Goal: Task Accomplishment & Management: Manage account settings

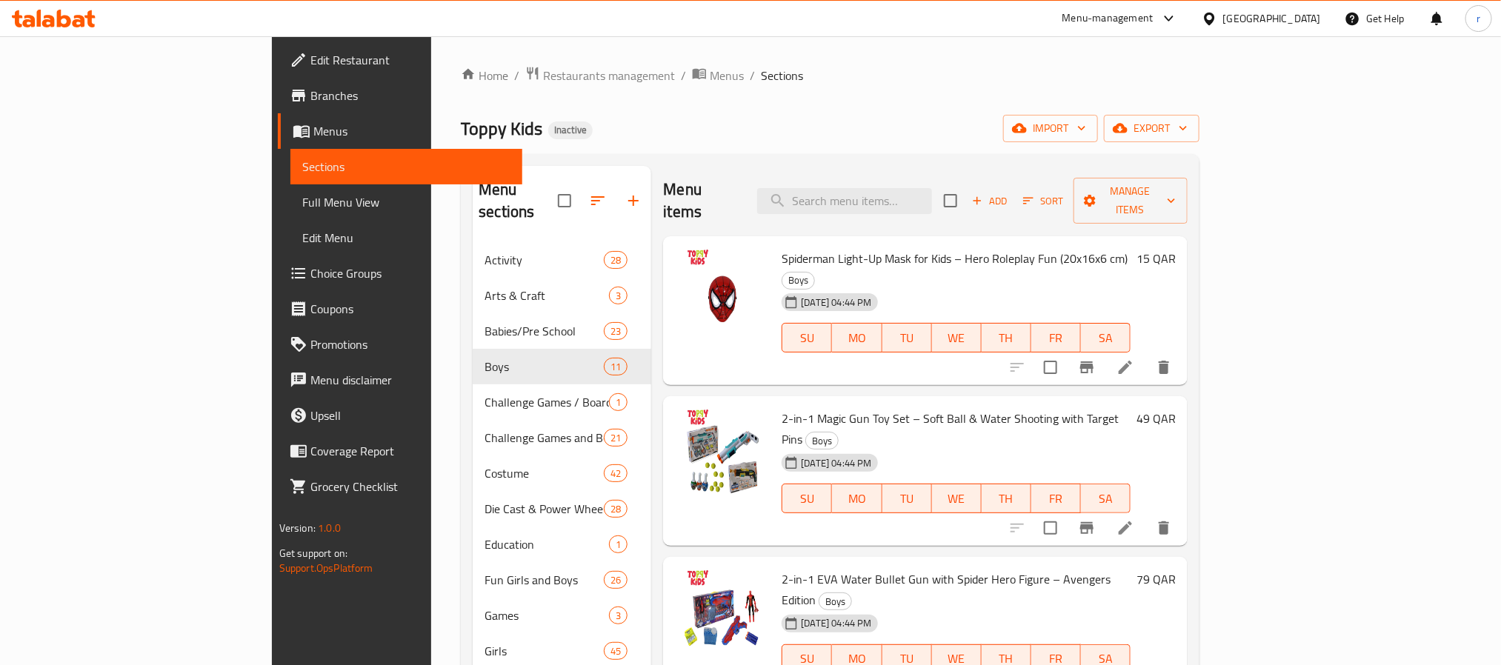
click at [302, 242] on span "Edit Menu" at bounding box center [406, 238] width 208 height 18
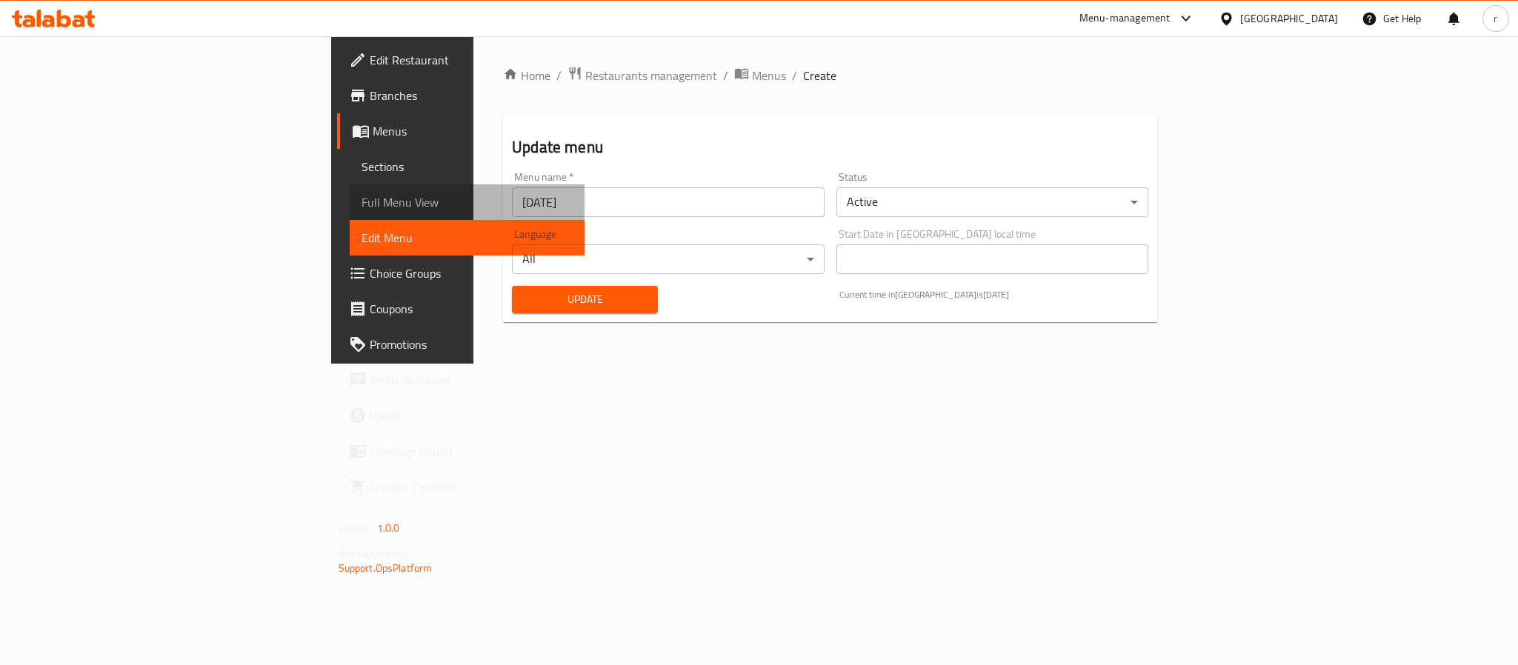
click at [362, 196] on span "Full Menu View" at bounding box center [467, 202] width 211 height 18
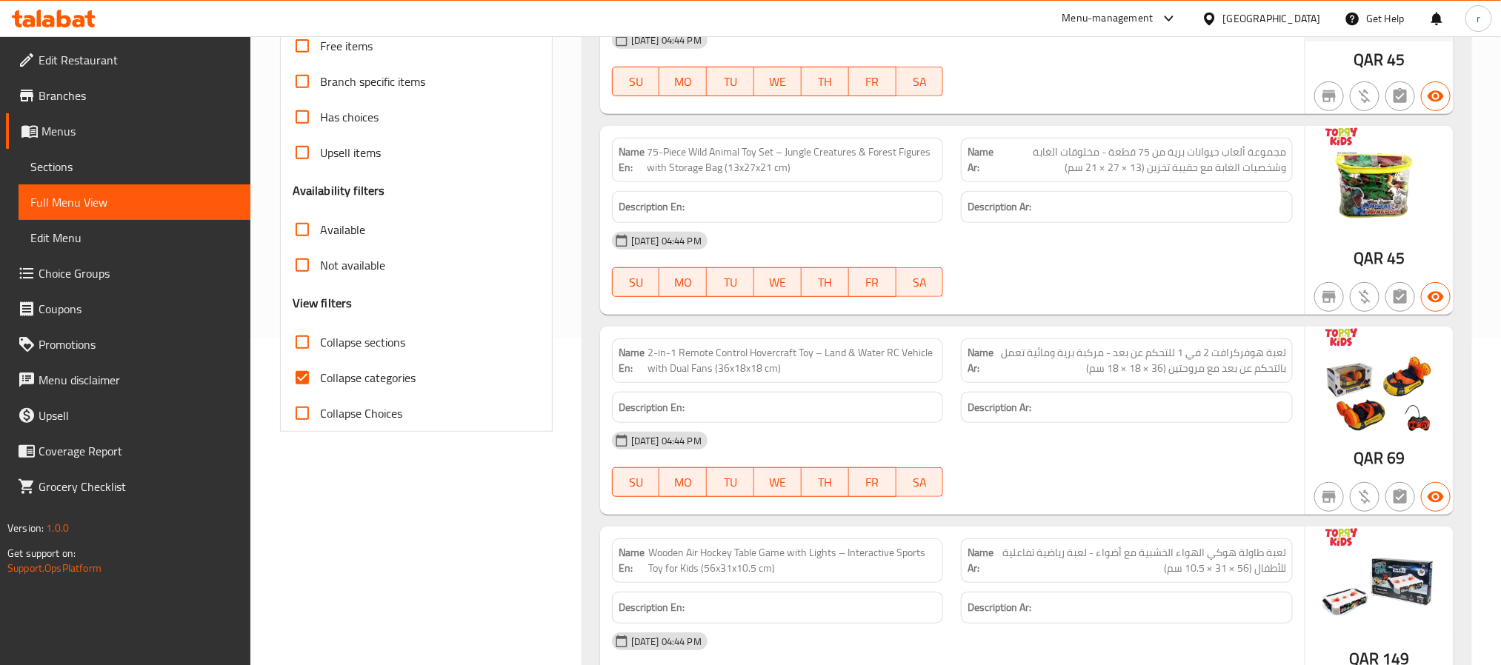
scroll to position [333, 0]
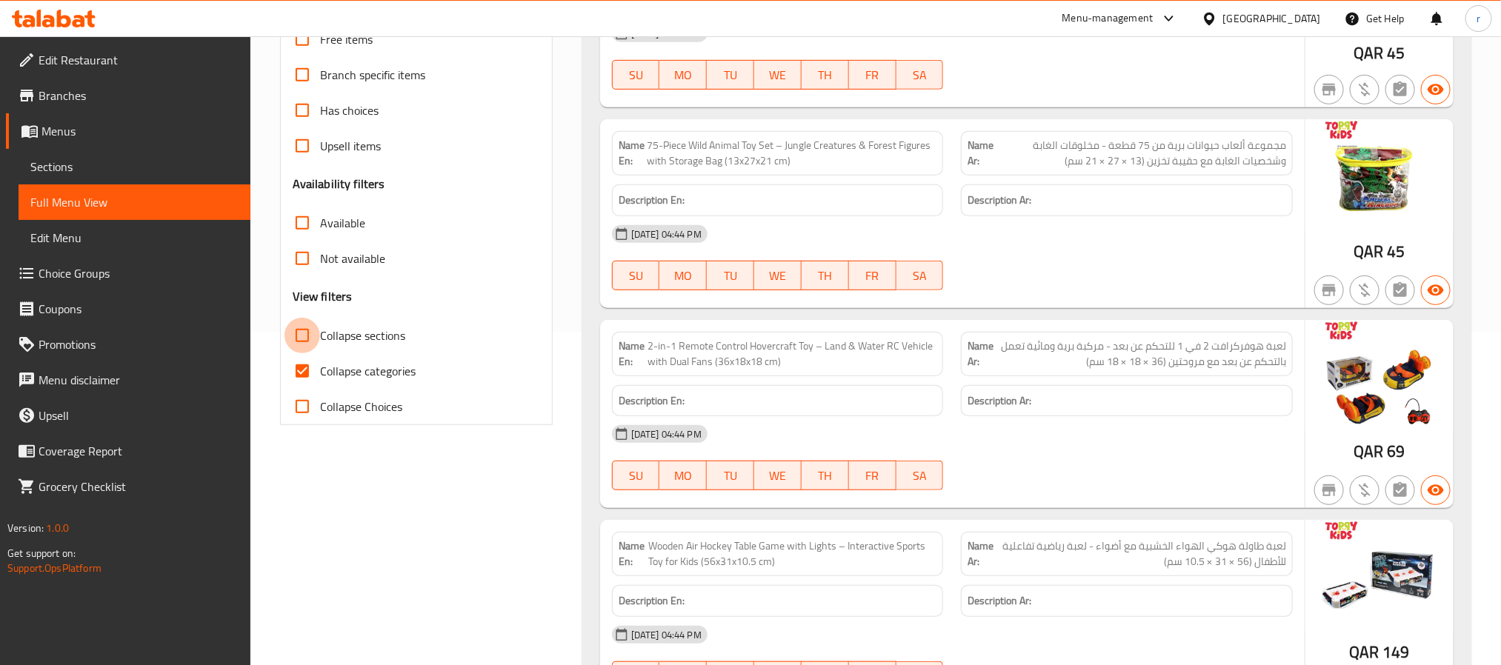
click at [301, 333] on input "Collapse sections" at bounding box center [303, 336] width 36 height 36
checkbox input "true"
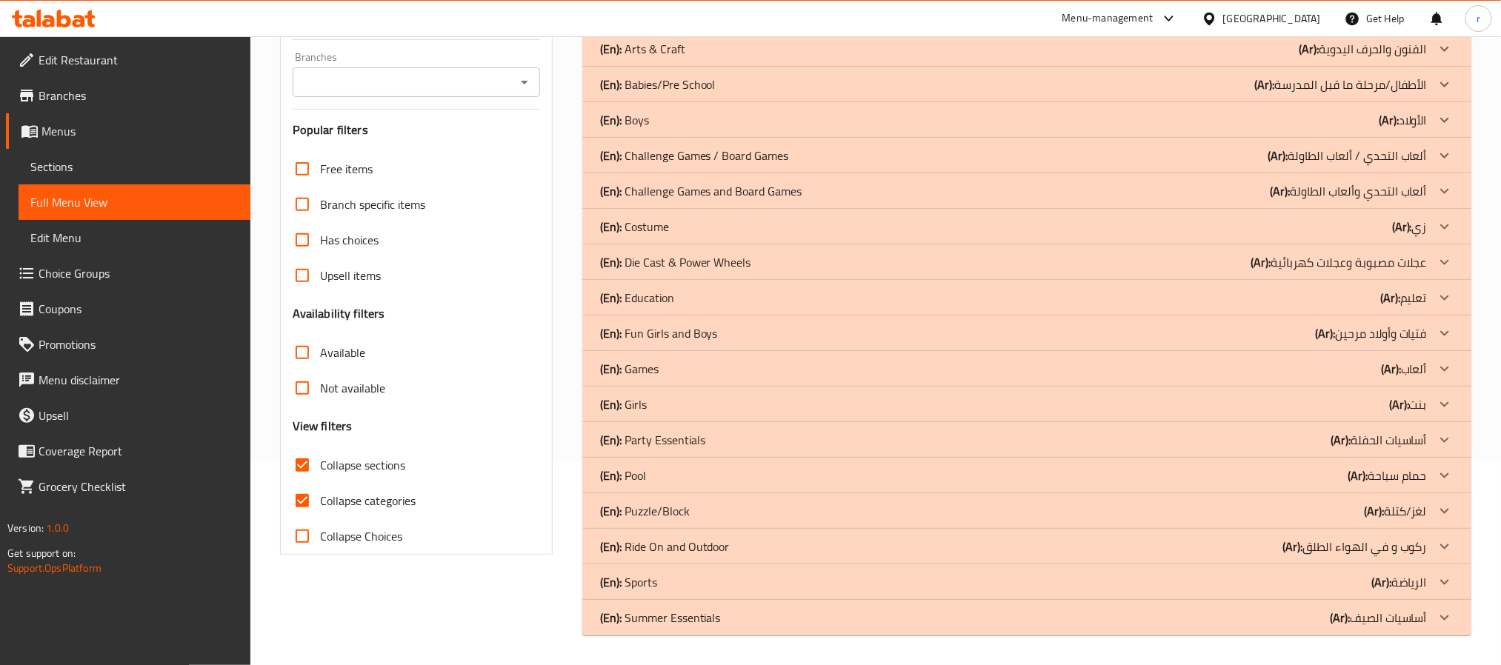
scroll to position [203, 0]
click at [296, 496] on input "Collapse categories" at bounding box center [303, 502] width 36 height 36
checkbox input "false"
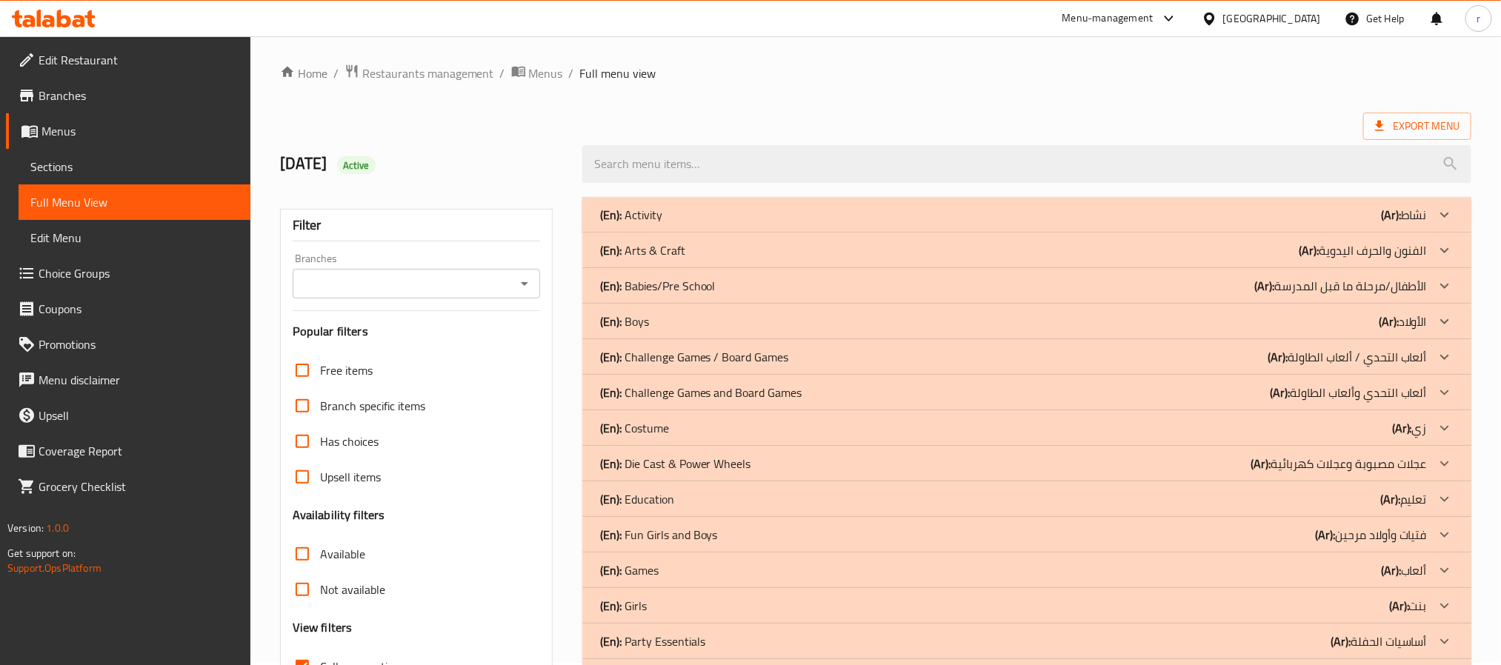
scroll to position [0, 0]
click at [649, 325] on div "(En): Boys (Ar): الأولاد" at bounding box center [1013, 324] width 827 height 18
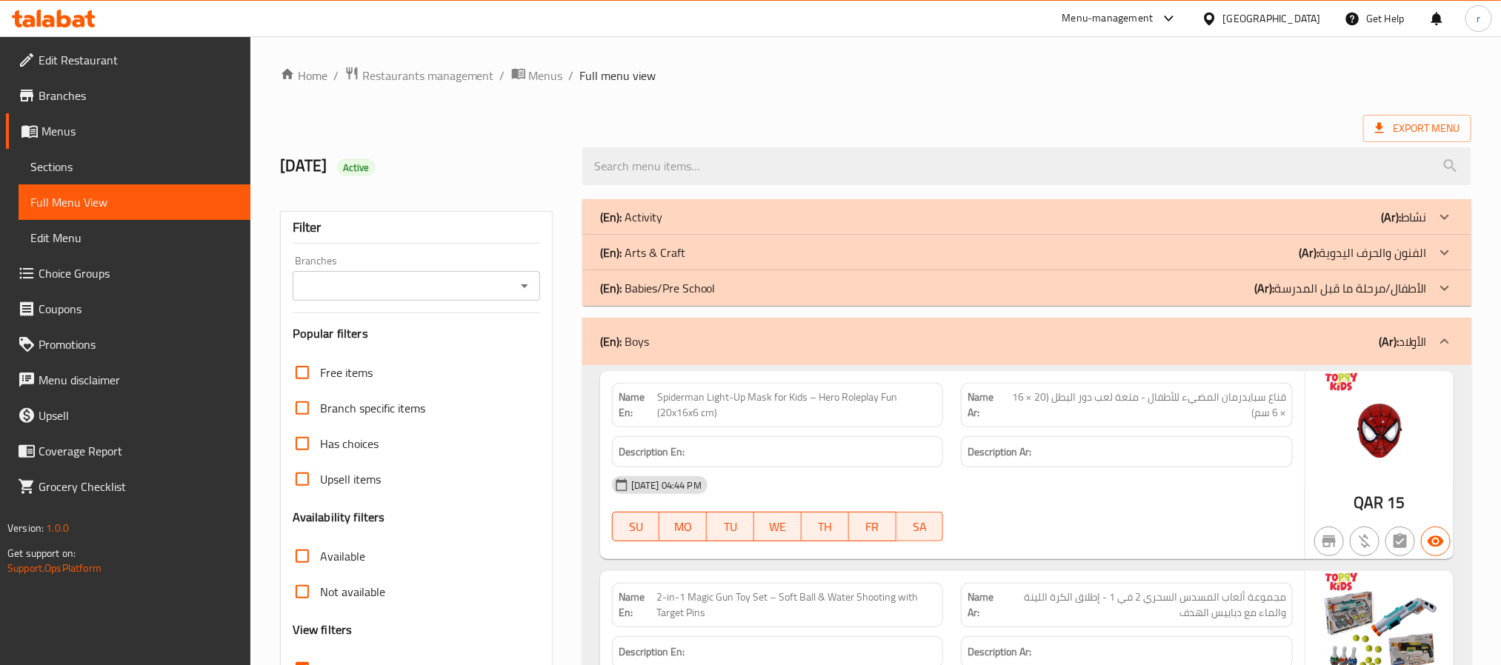
click at [658, 292] on p "(En): Babies/Pre School" at bounding box center [658, 288] width 116 height 18
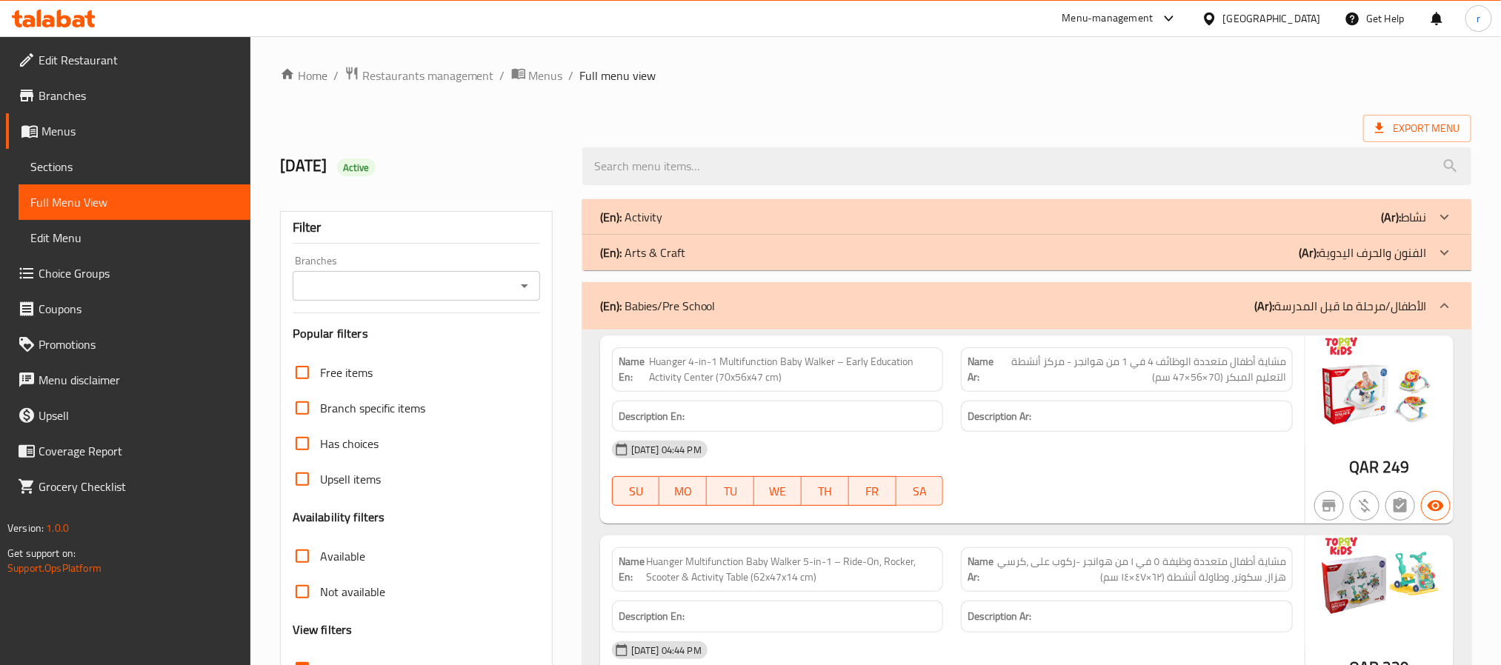
click at [669, 259] on p "(En): Arts & Craft" at bounding box center [642, 253] width 85 height 18
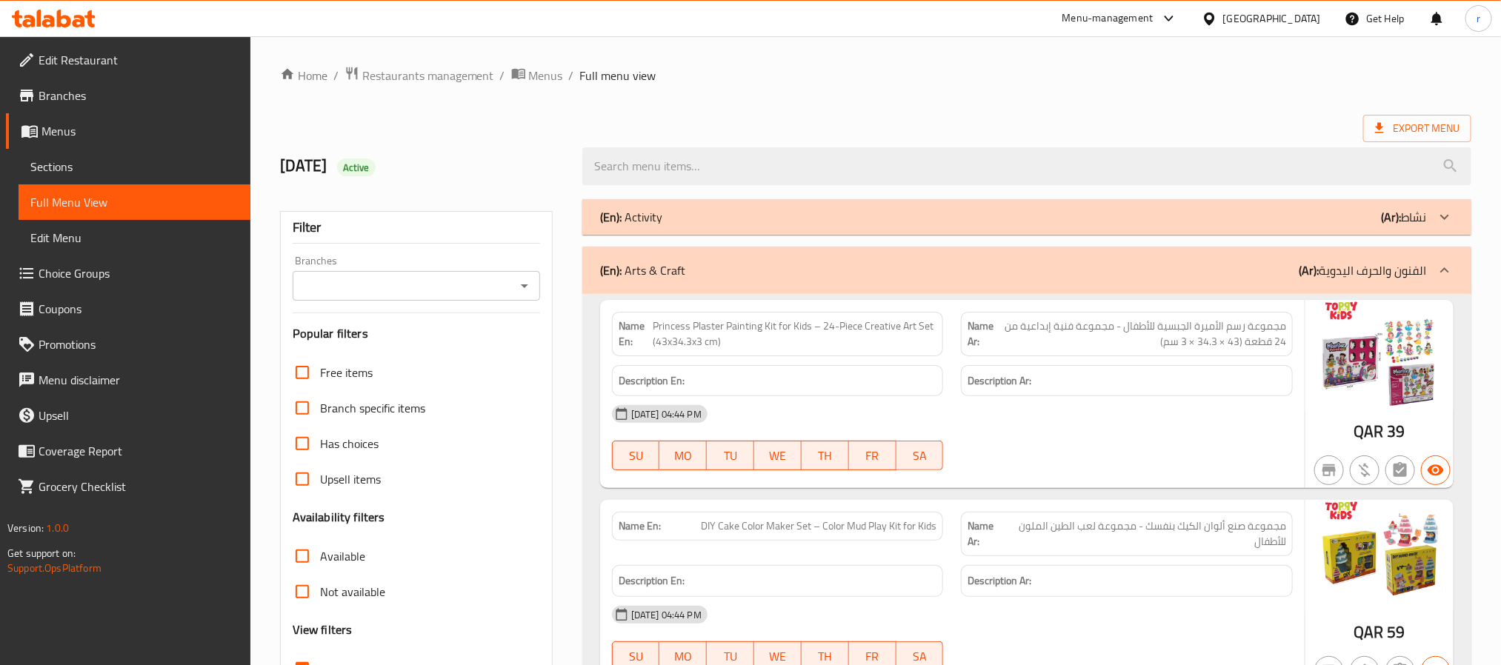
click at [673, 221] on div "(En): Activity (Ar): نشاط" at bounding box center [1013, 217] width 827 height 18
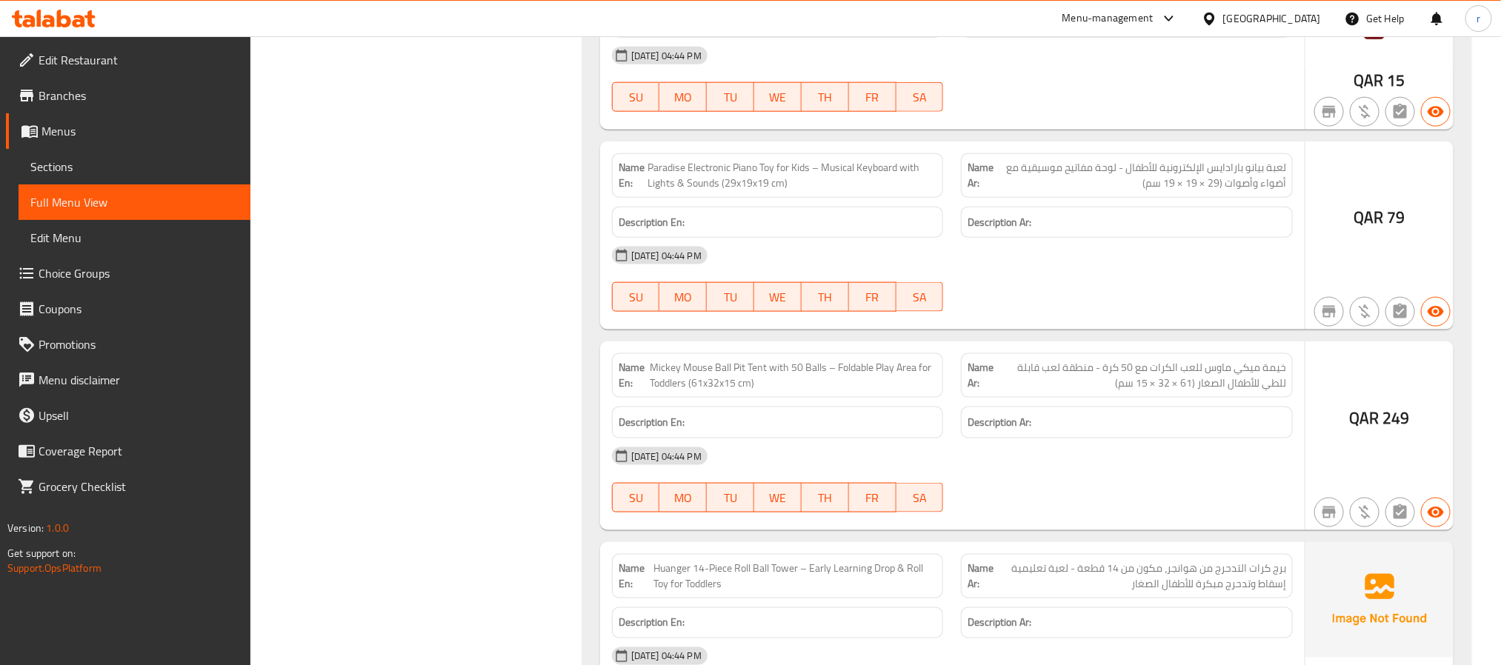
scroll to position [6890, 0]
click at [1438, 316] on icon "button" at bounding box center [1436, 310] width 16 height 11
click at [1438, 119] on icon "button" at bounding box center [1436, 111] width 18 height 18
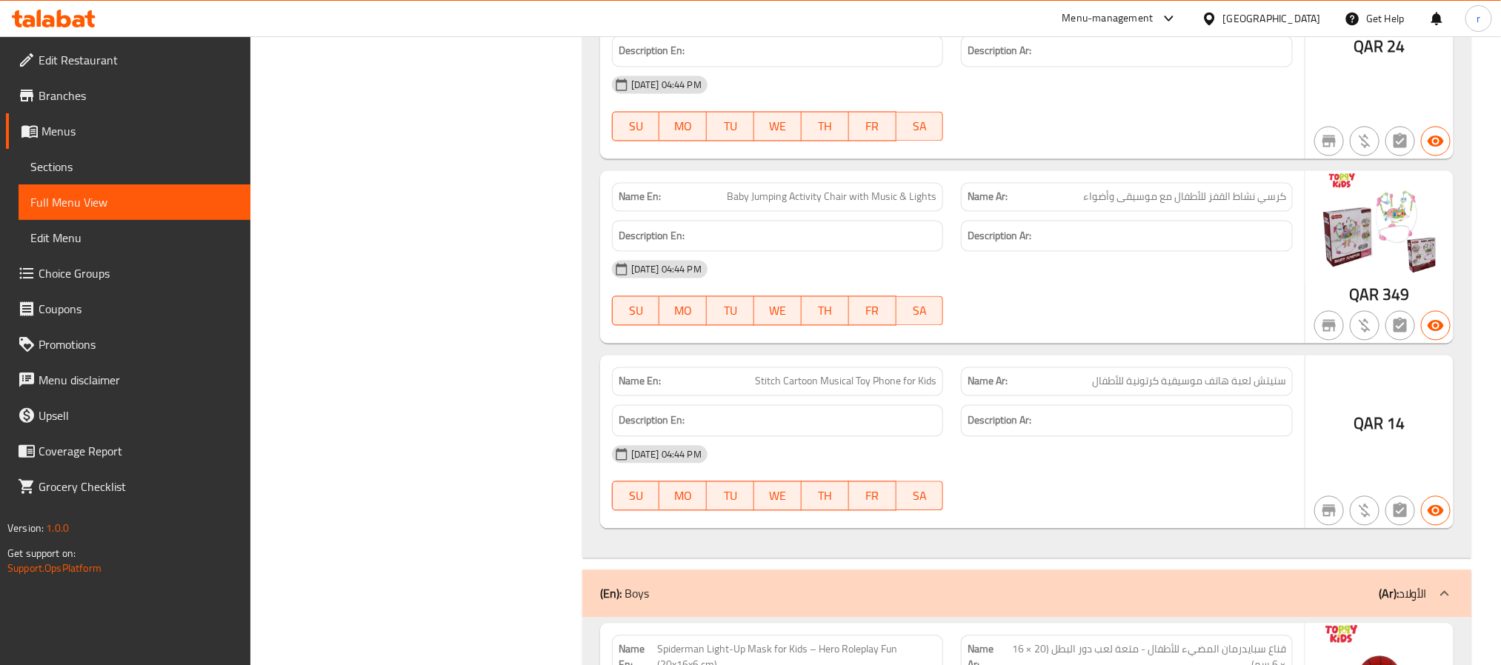
scroll to position [10133, 0]
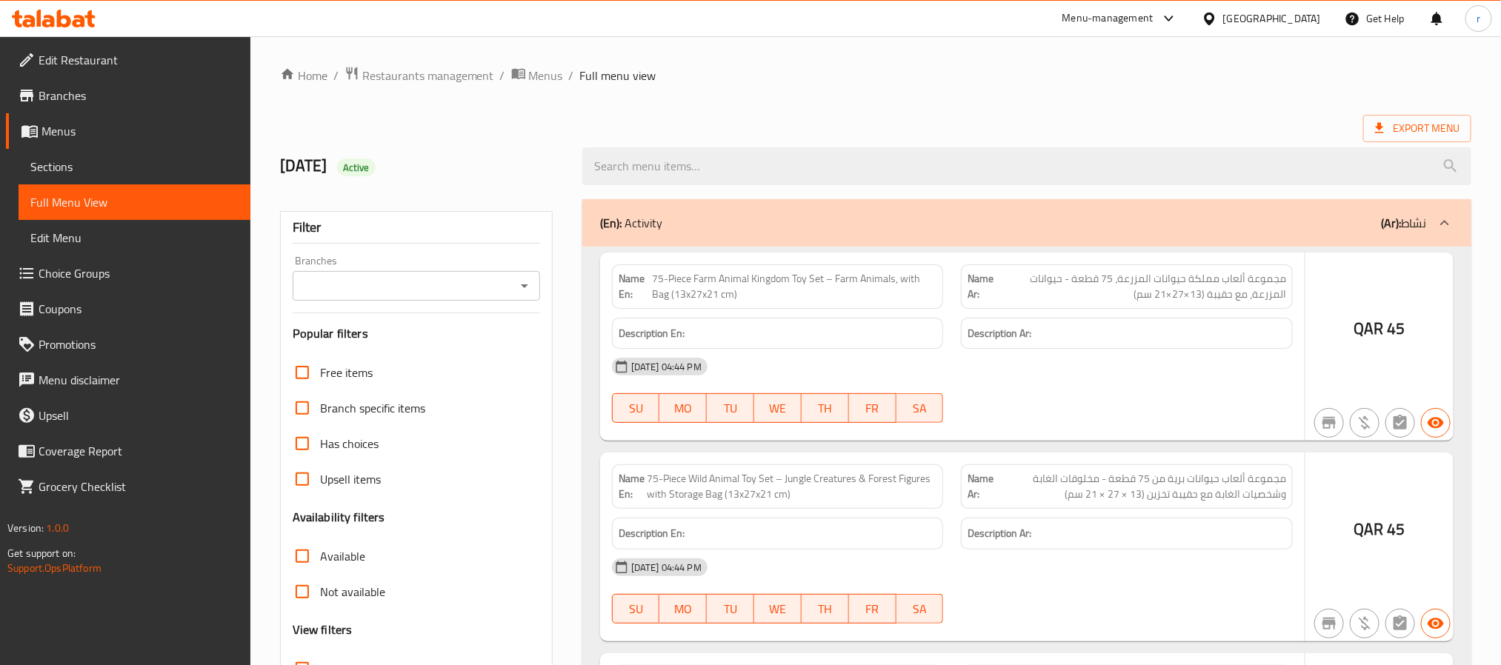
click at [309, 447] on div at bounding box center [750, 332] width 1501 height 665
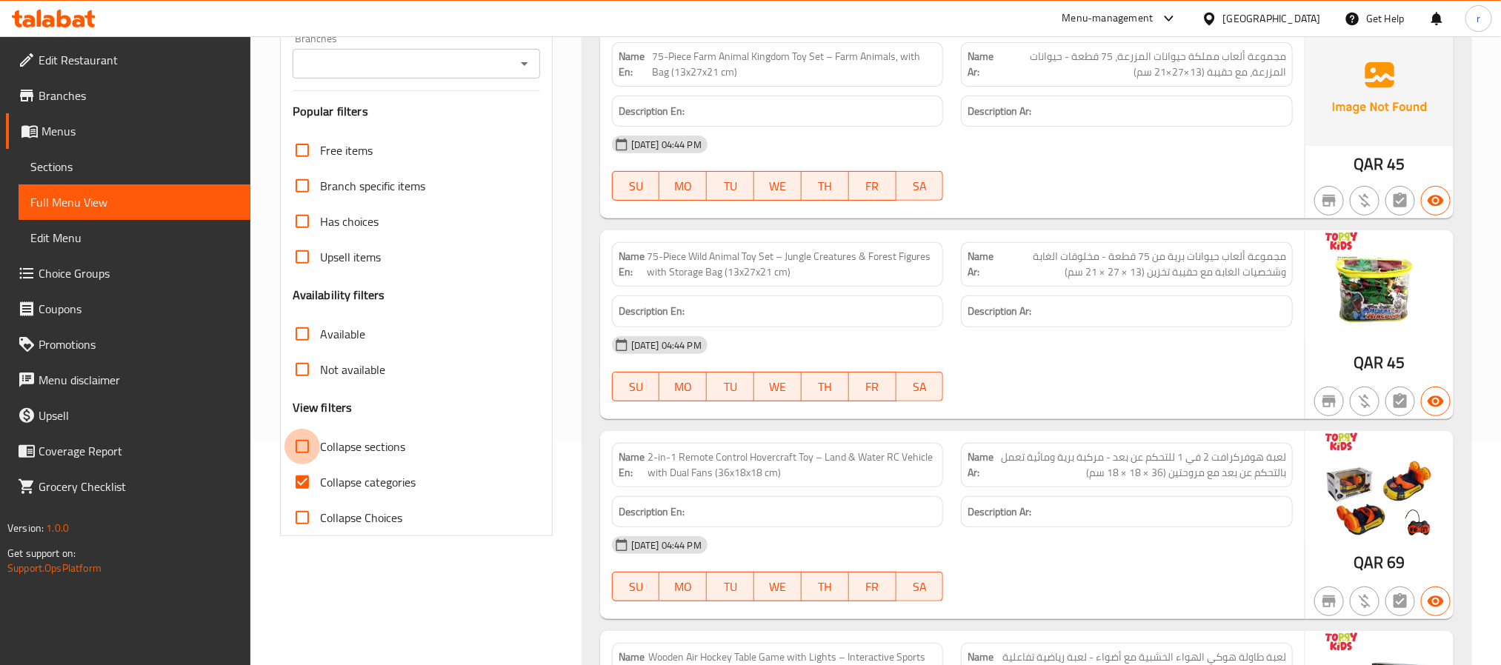
click at [305, 447] on input "Collapse sections" at bounding box center [303, 447] width 36 height 36
checkbox input "true"
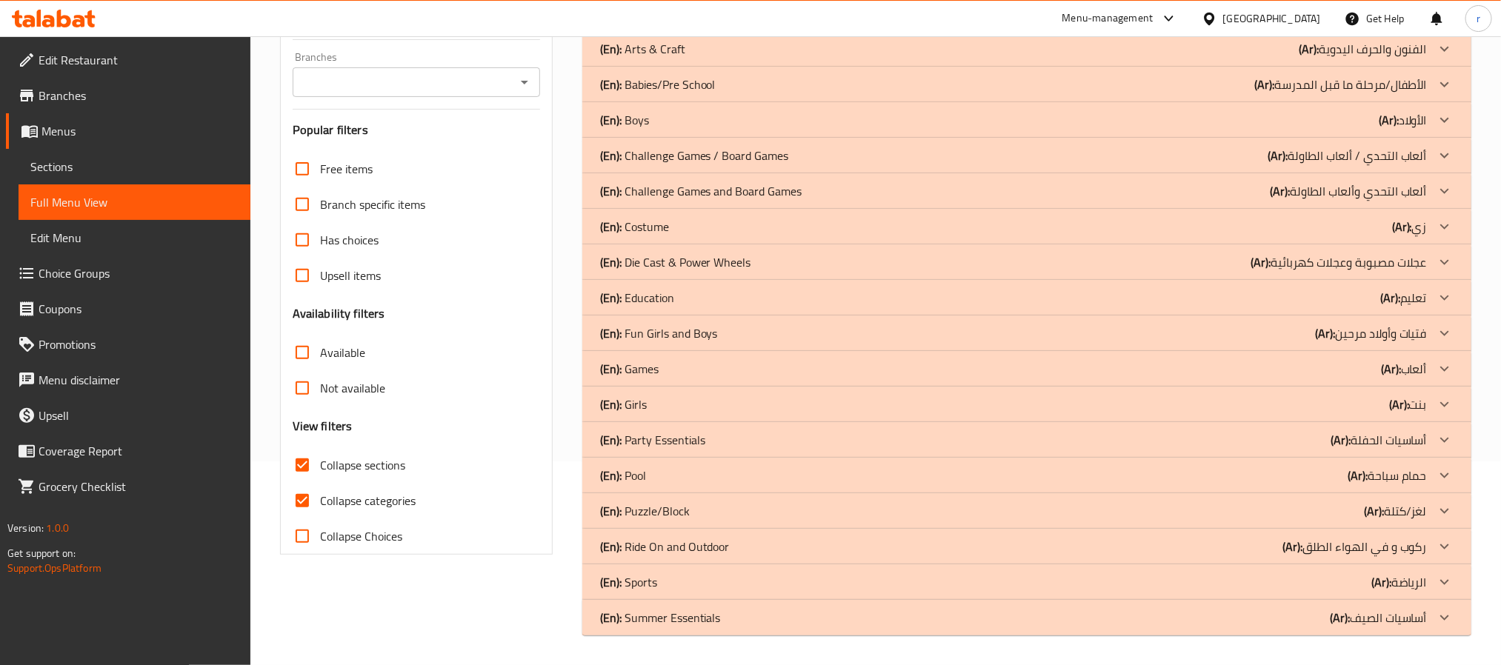
click at [301, 483] on input "Collapse categories" at bounding box center [303, 501] width 36 height 36
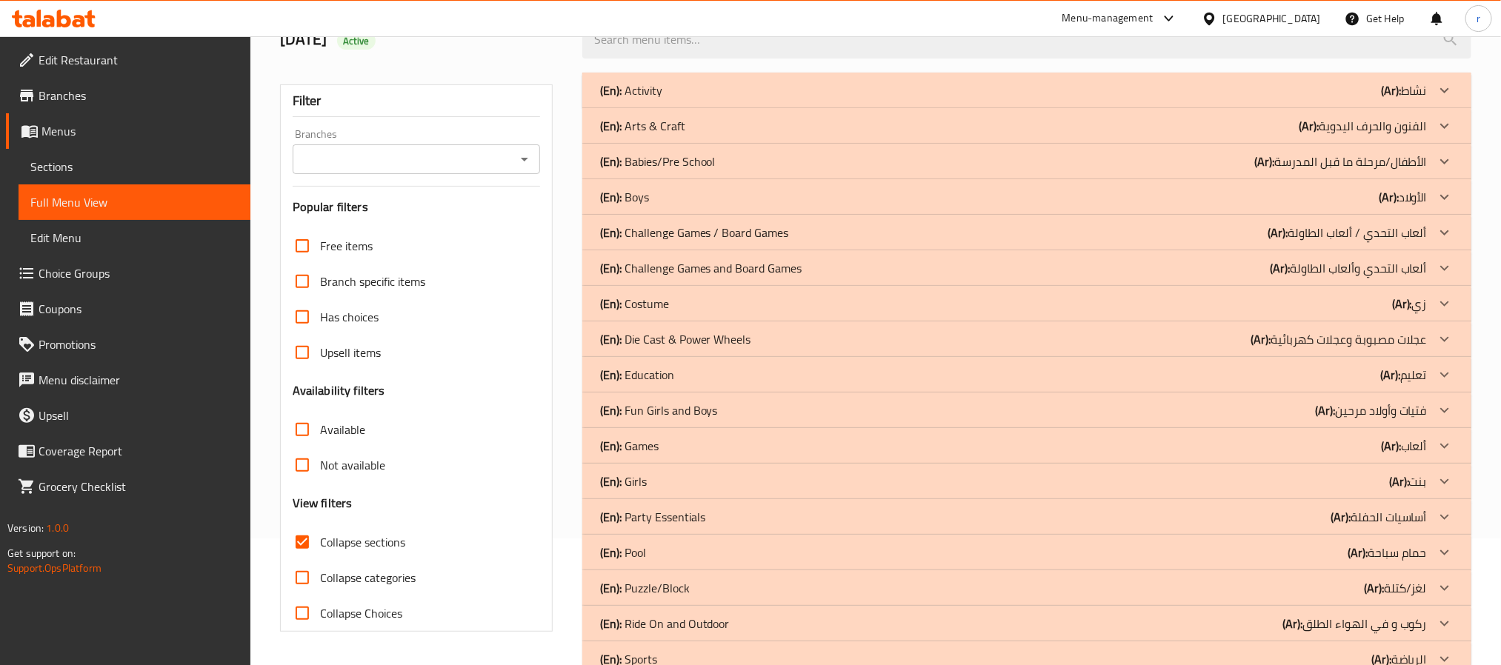
scroll to position [0, 0]
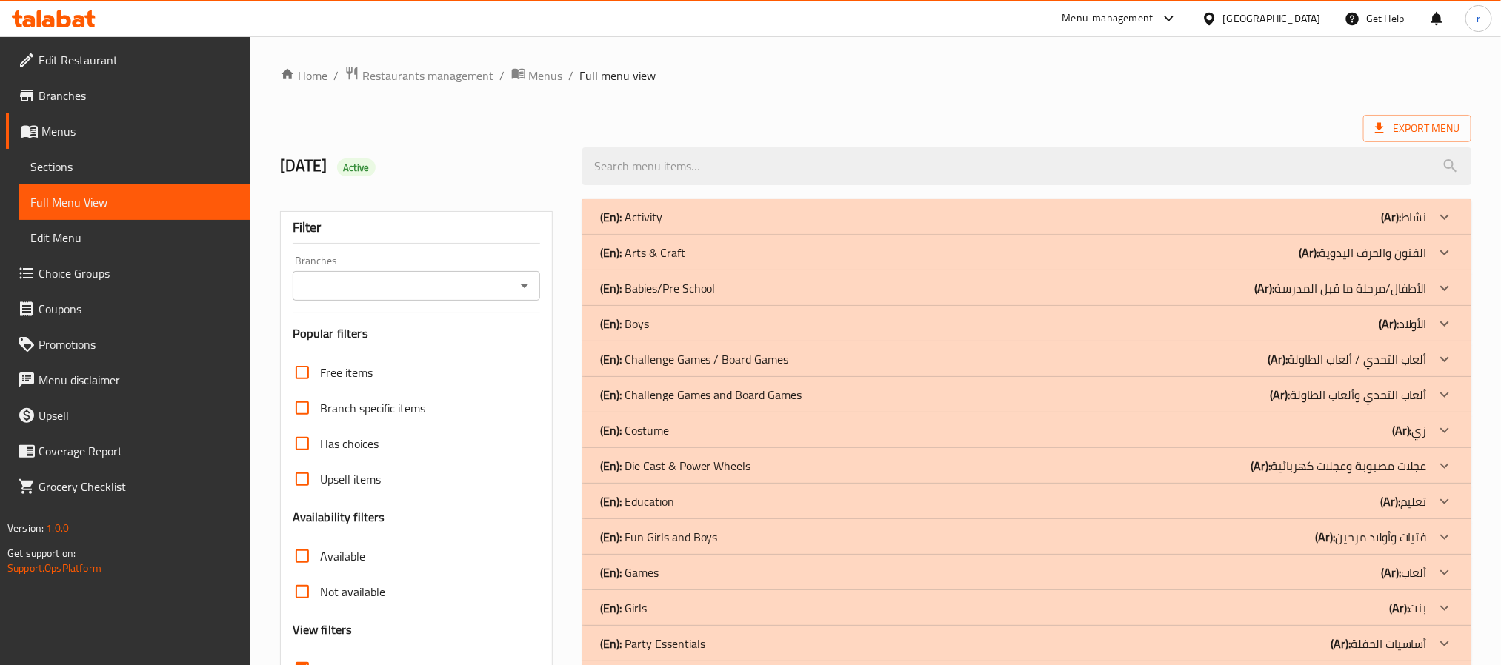
click at [651, 322] on div "(En): Boys (Ar): الأولاد" at bounding box center [1013, 324] width 827 height 18
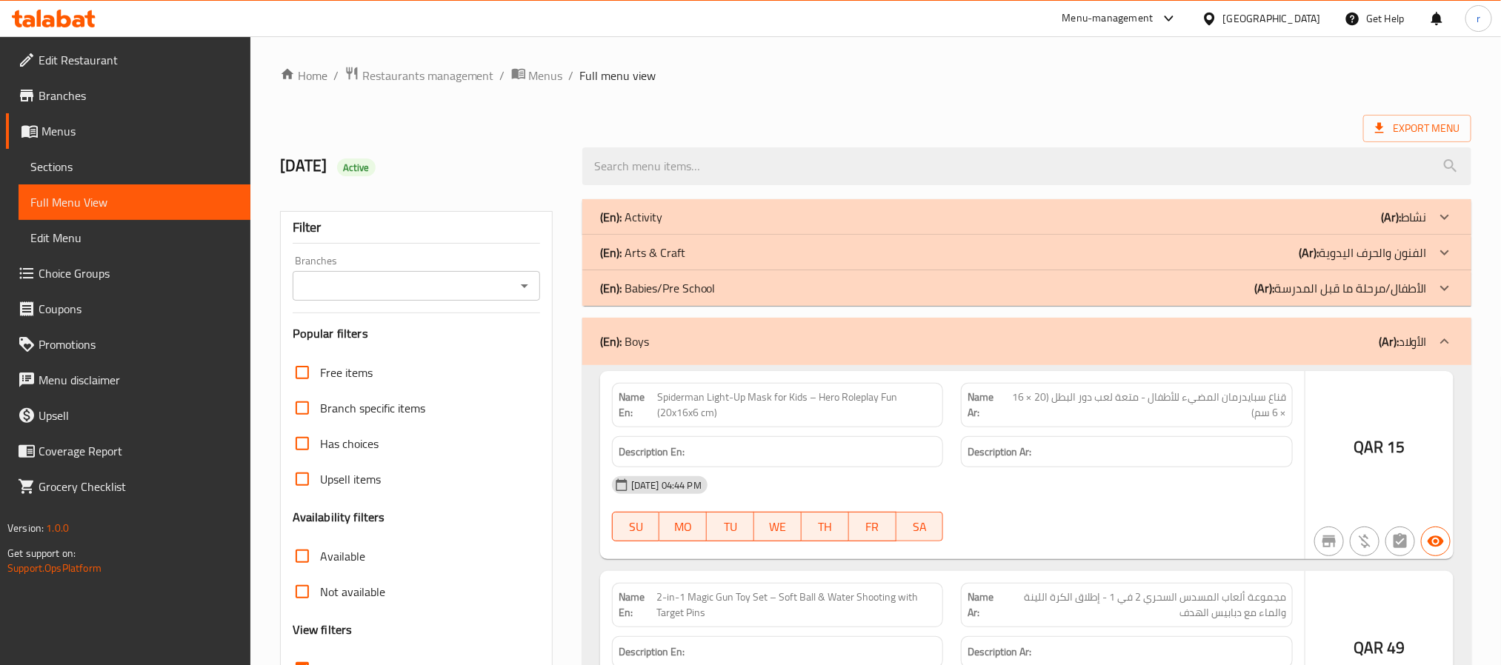
click at [665, 287] on p "(En): Babies/Pre School" at bounding box center [658, 288] width 116 height 18
click at [667, 256] on p "(En): Arts & Craft" at bounding box center [642, 253] width 85 height 18
click at [667, 218] on div "(En): Activity (Ar): نشاط" at bounding box center [1013, 217] width 827 height 18
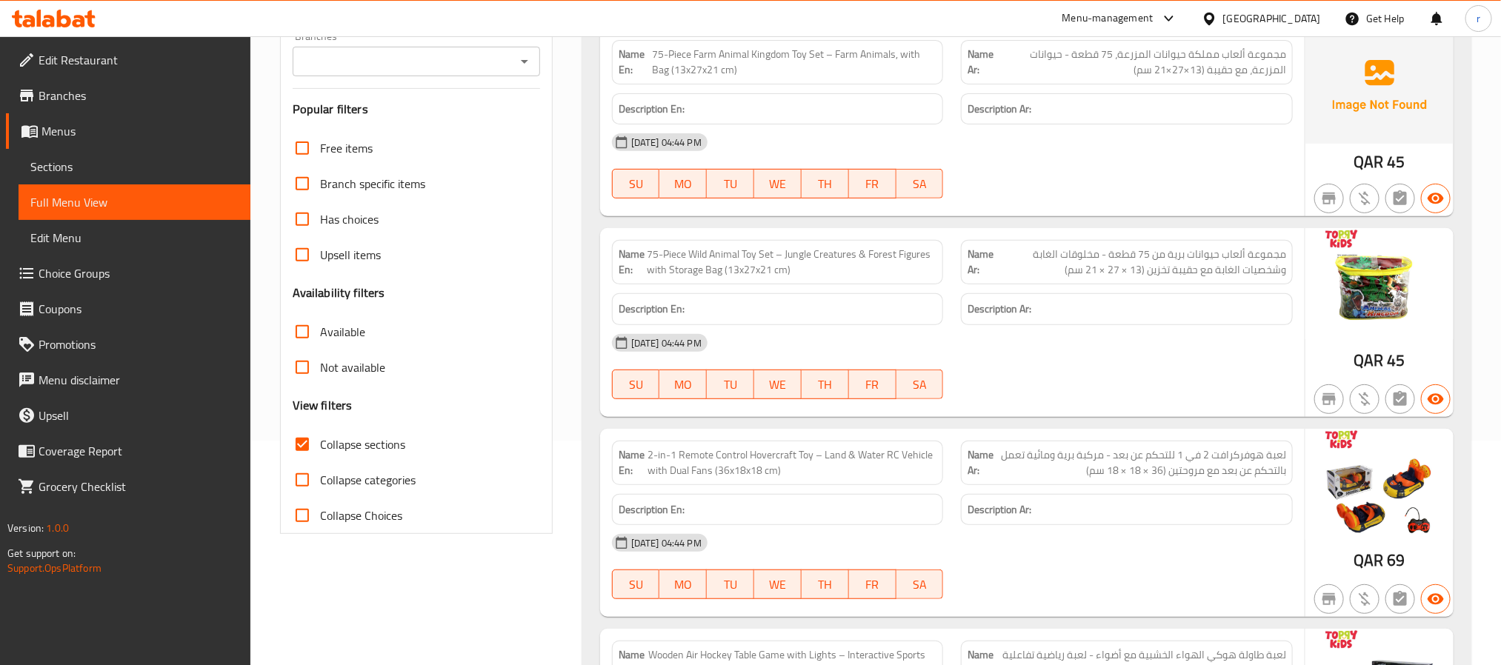
scroll to position [333, 0]
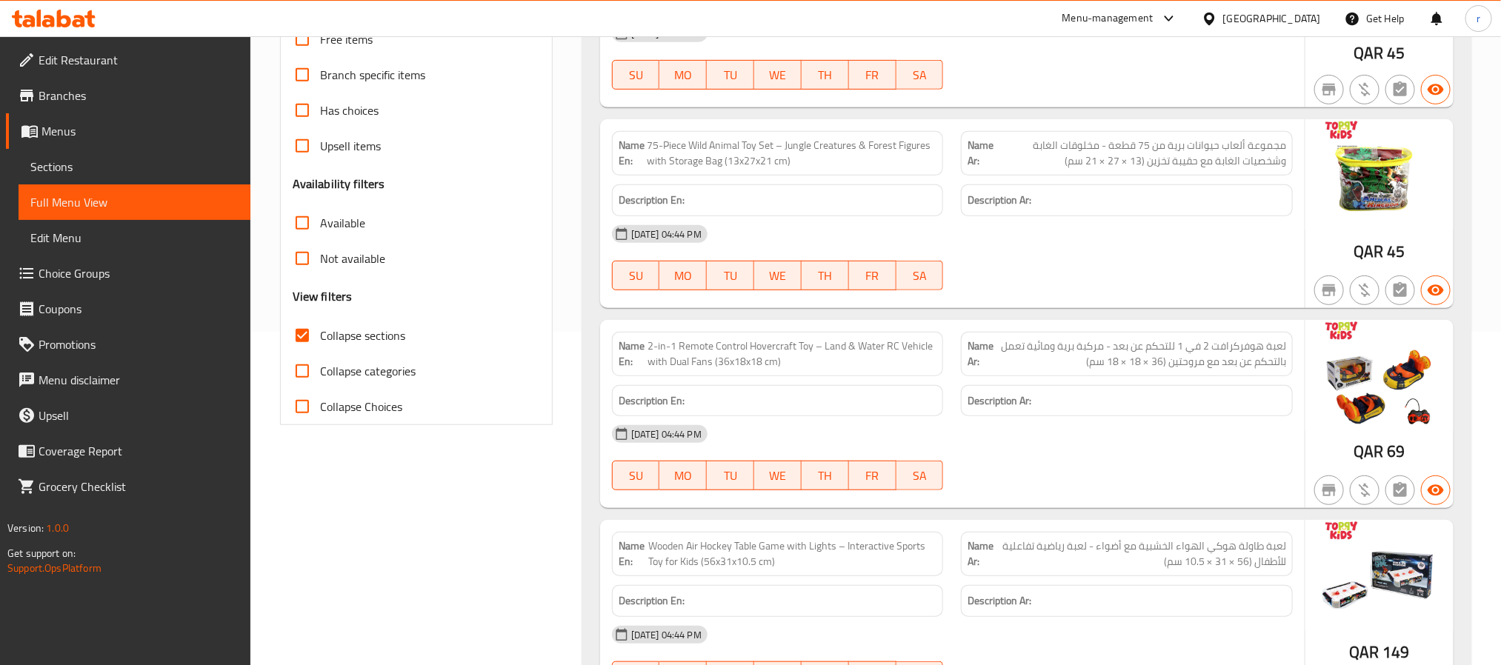
click at [299, 365] on input "Collapse categories" at bounding box center [303, 371] width 36 height 36
checkbox input "true"
click at [303, 407] on input "Collapse Choices" at bounding box center [303, 407] width 36 height 36
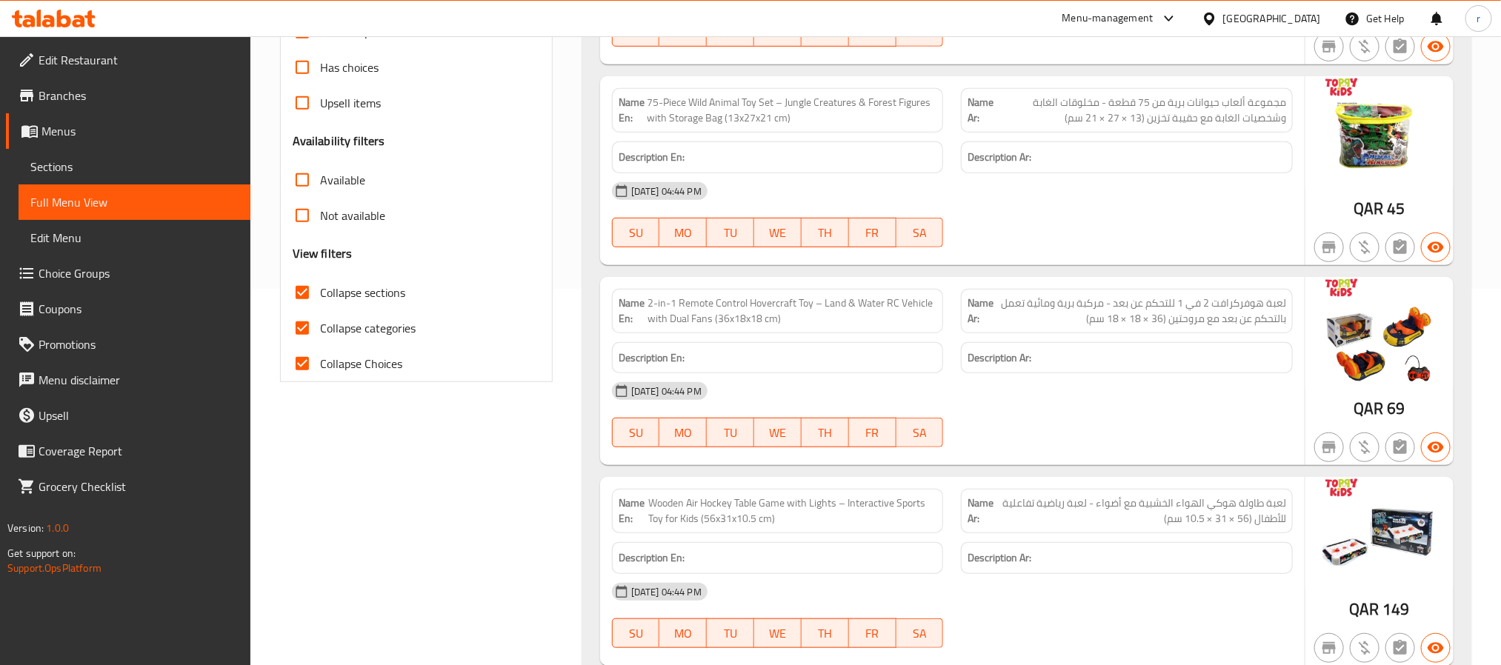
scroll to position [445, 0]
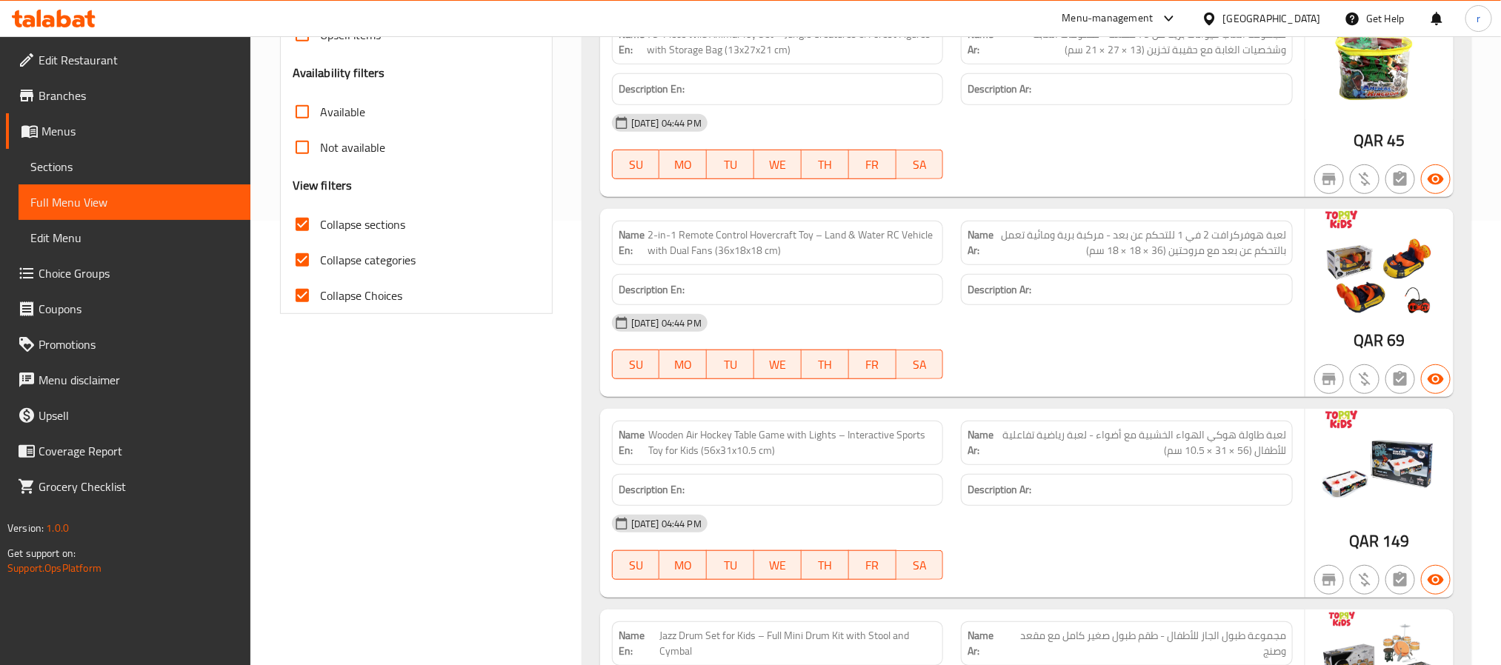
click at [300, 300] on input "Collapse Choices" at bounding box center [303, 296] width 36 height 36
checkbox input "false"
click at [305, 265] on input "Collapse categories" at bounding box center [303, 260] width 36 height 36
checkbox input "false"
click at [301, 224] on input "Collapse sections" at bounding box center [303, 225] width 36 height 36
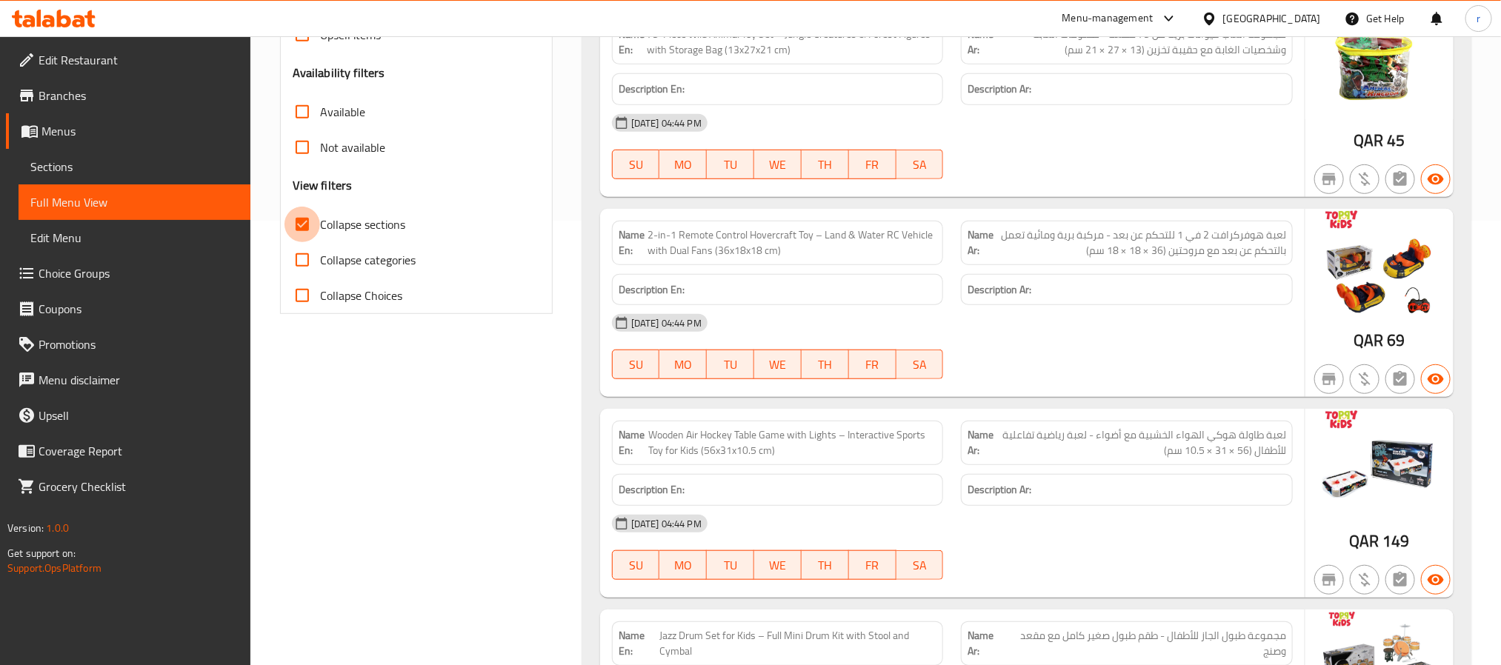
checkbox input "false"
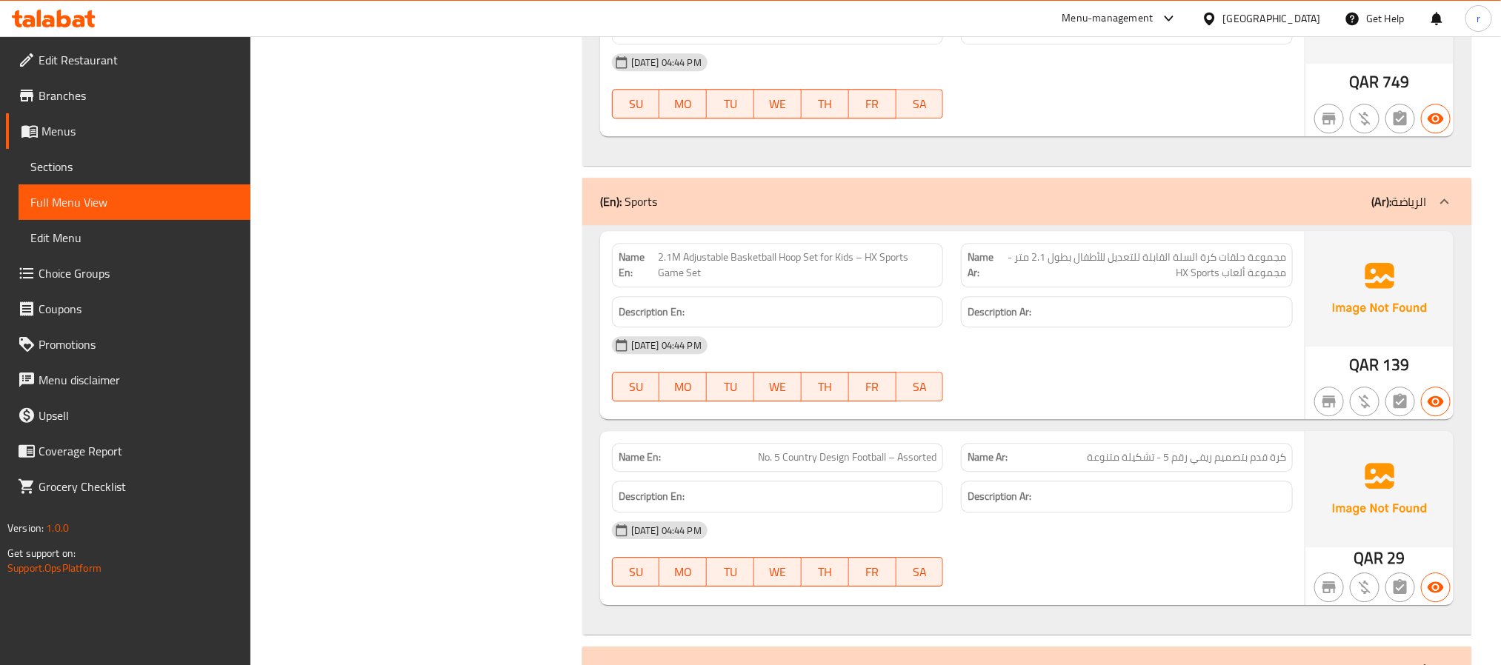
scroll to position [56391, 0]
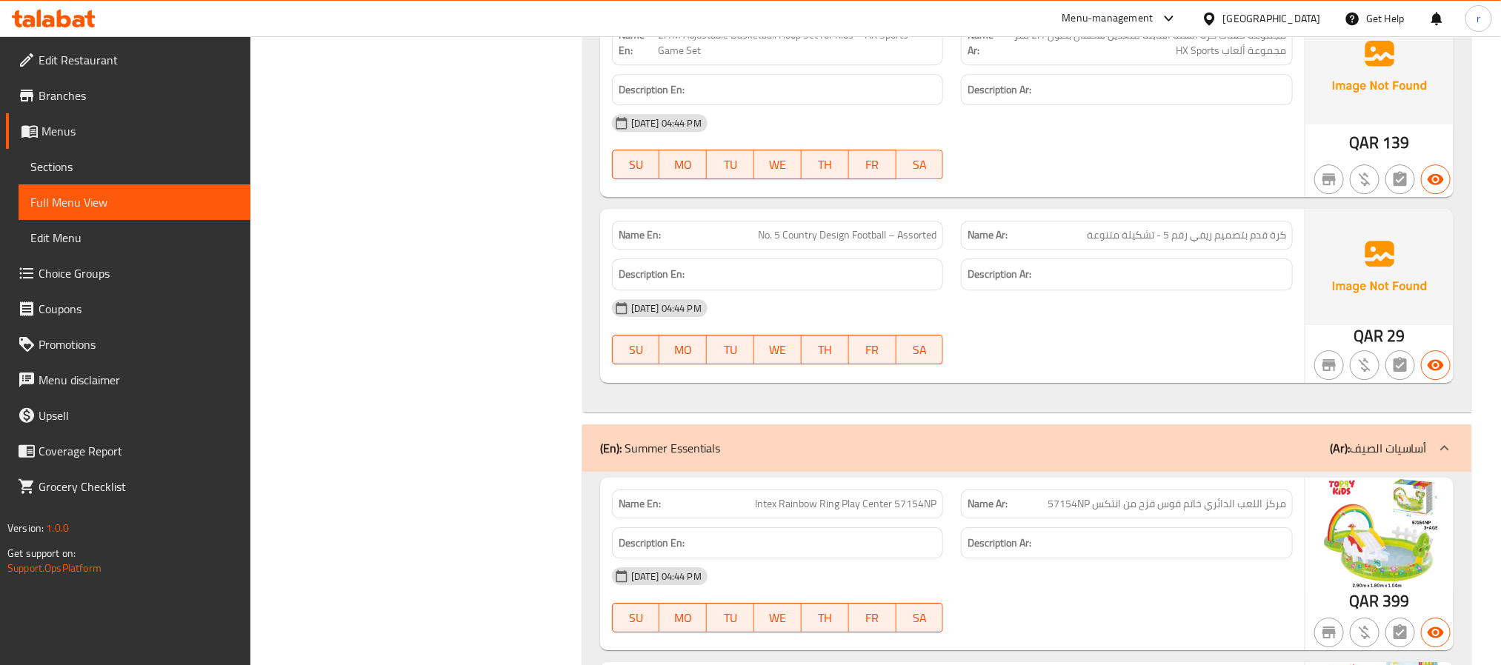
click at [788, 472] on div "(En): Summer Essentials (Ar): أساسيات الصيف" at bounding box center [1026, 448] width 889 height 47
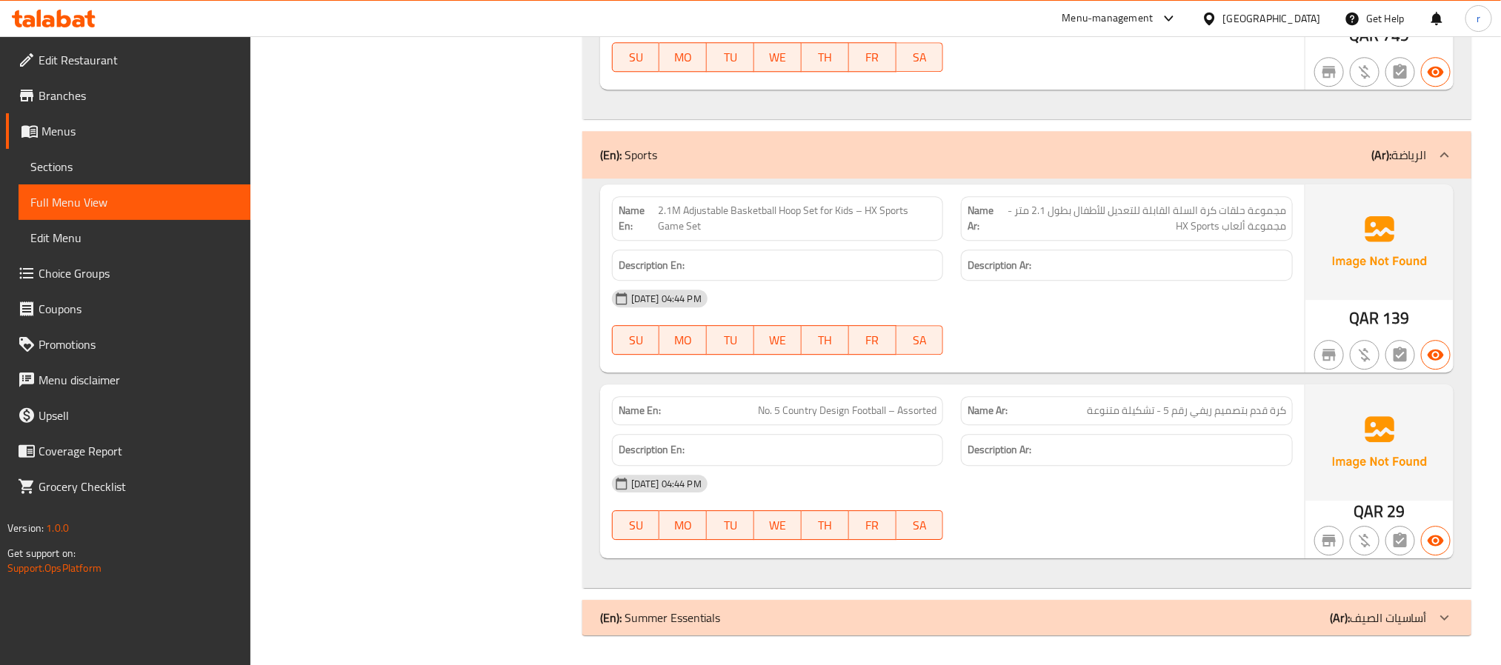
scroll to position [56198, 0]
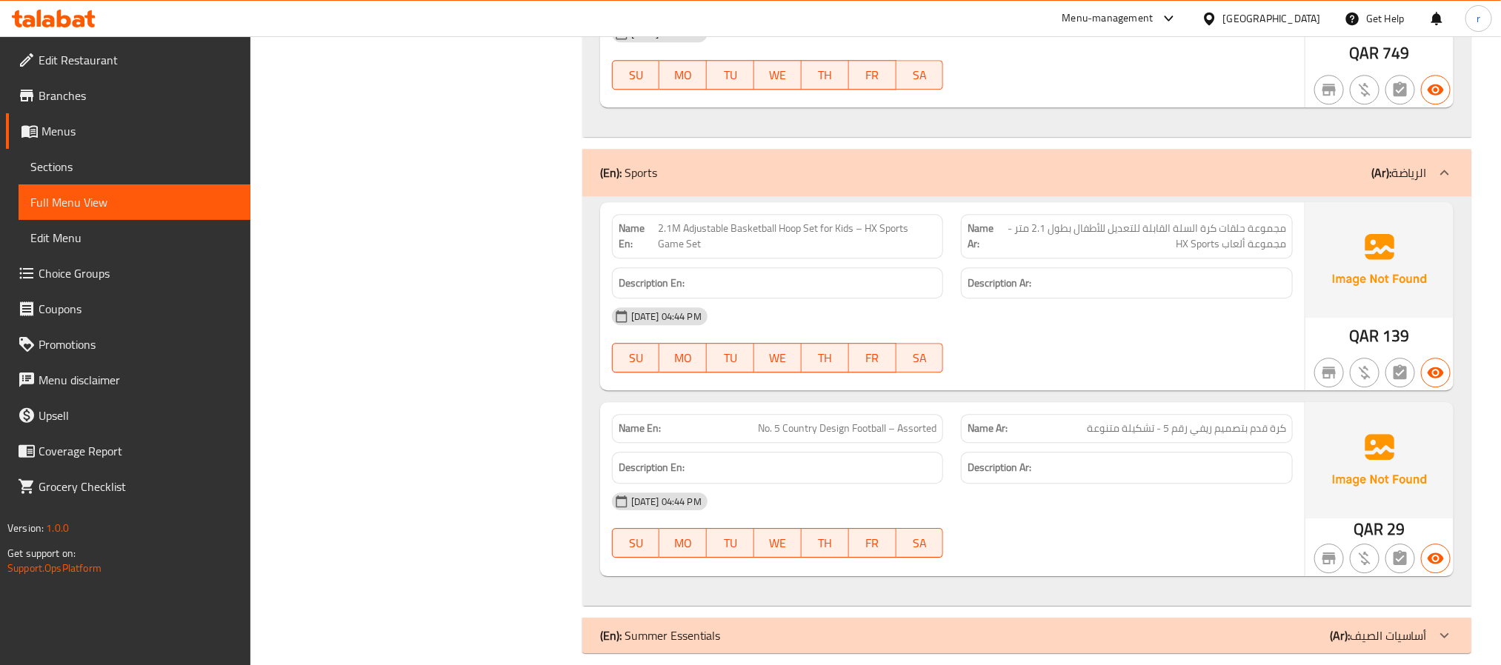
click at [705, 182] on div "(En): Sports (Ar): الرياضة" at bounding box center [1013, 173] width 827 height 18
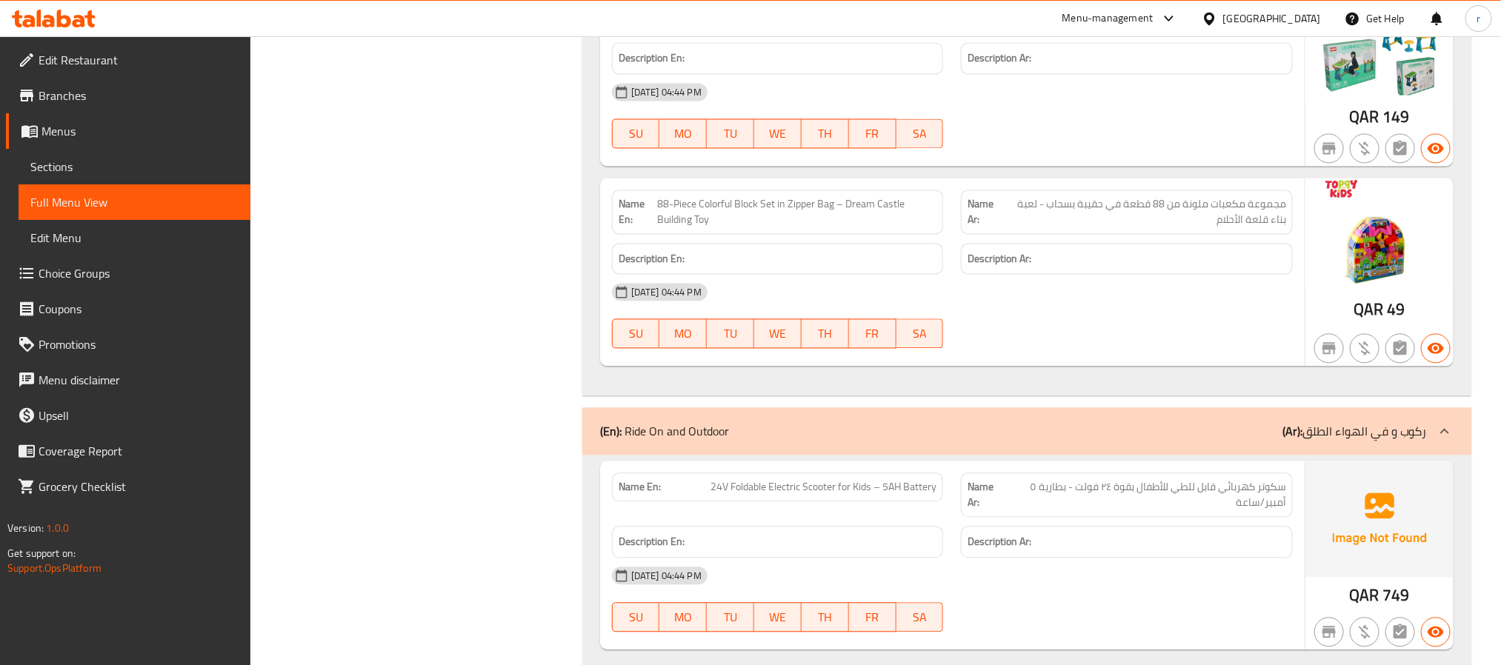
scroll to position [55651, 0]
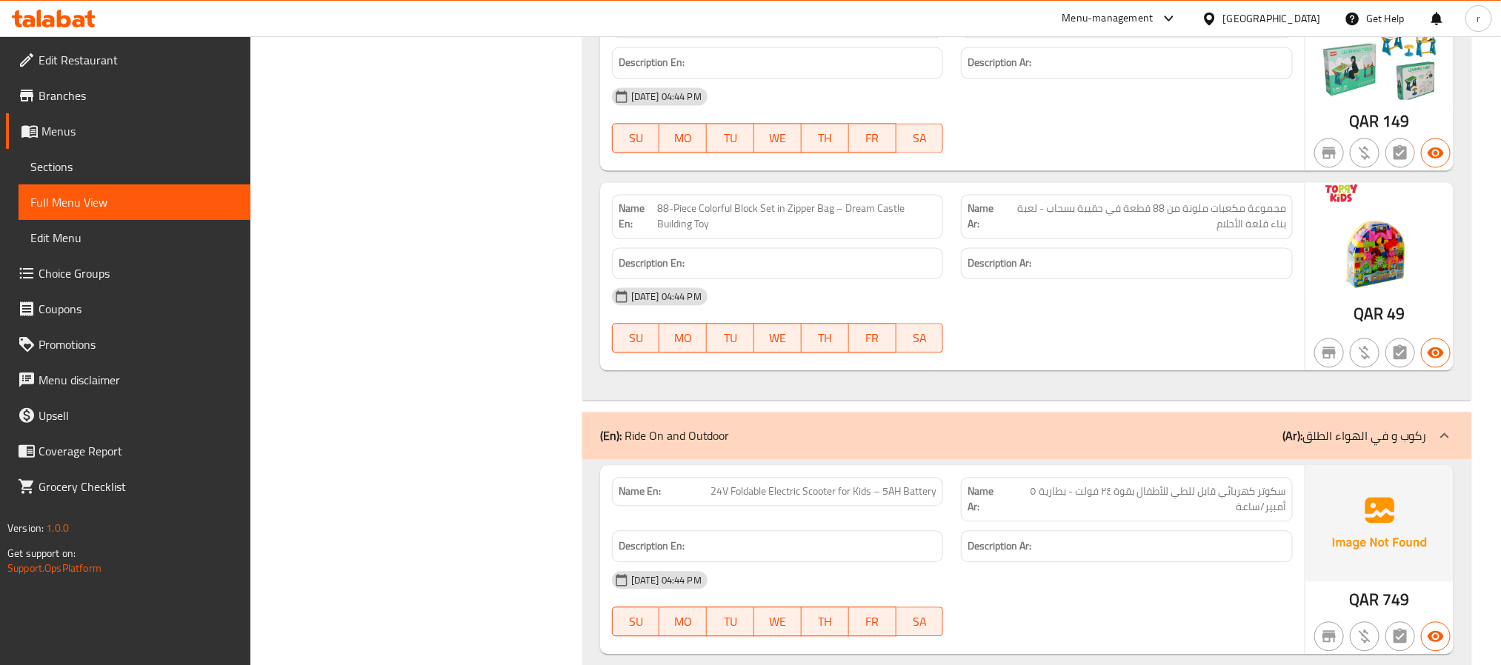
click at [630, 445] on p "(En): Ride On and Outdoor" at bounding box center [665, 436] width 130 height 18
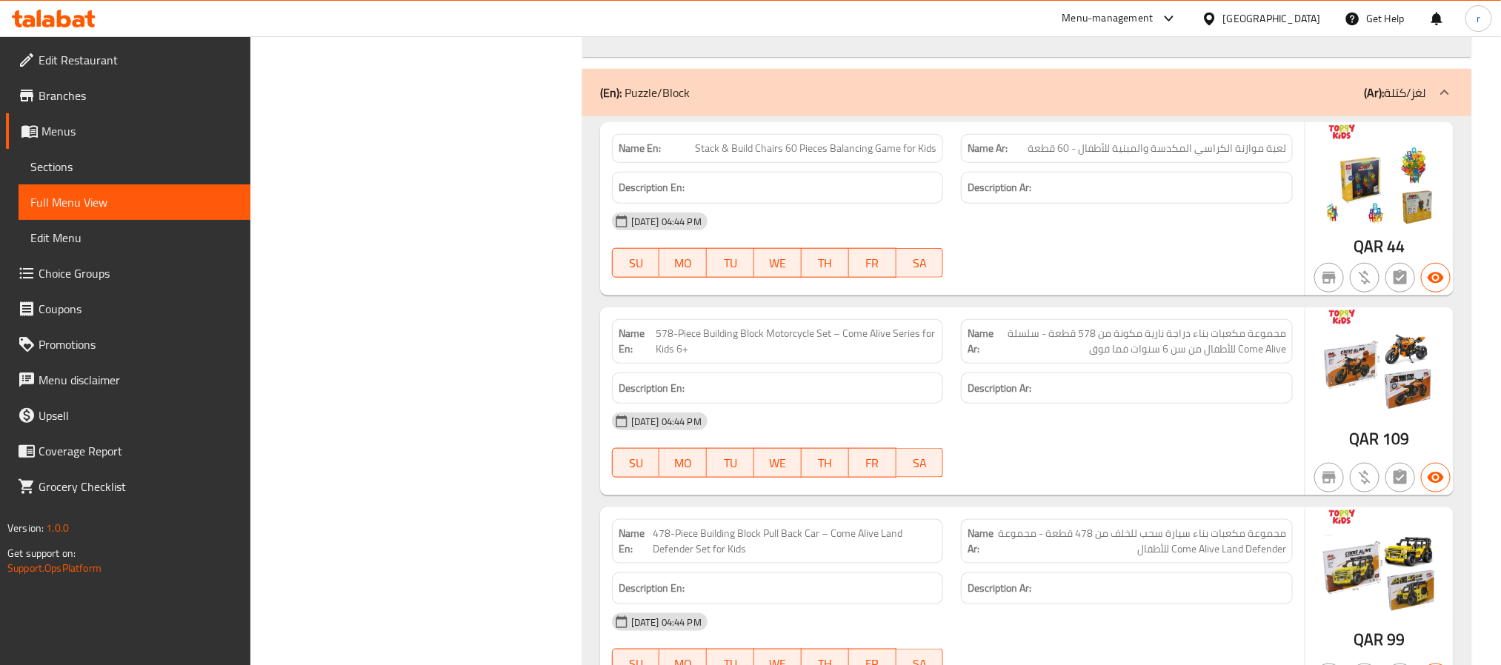
scroll to position [54736, 0]
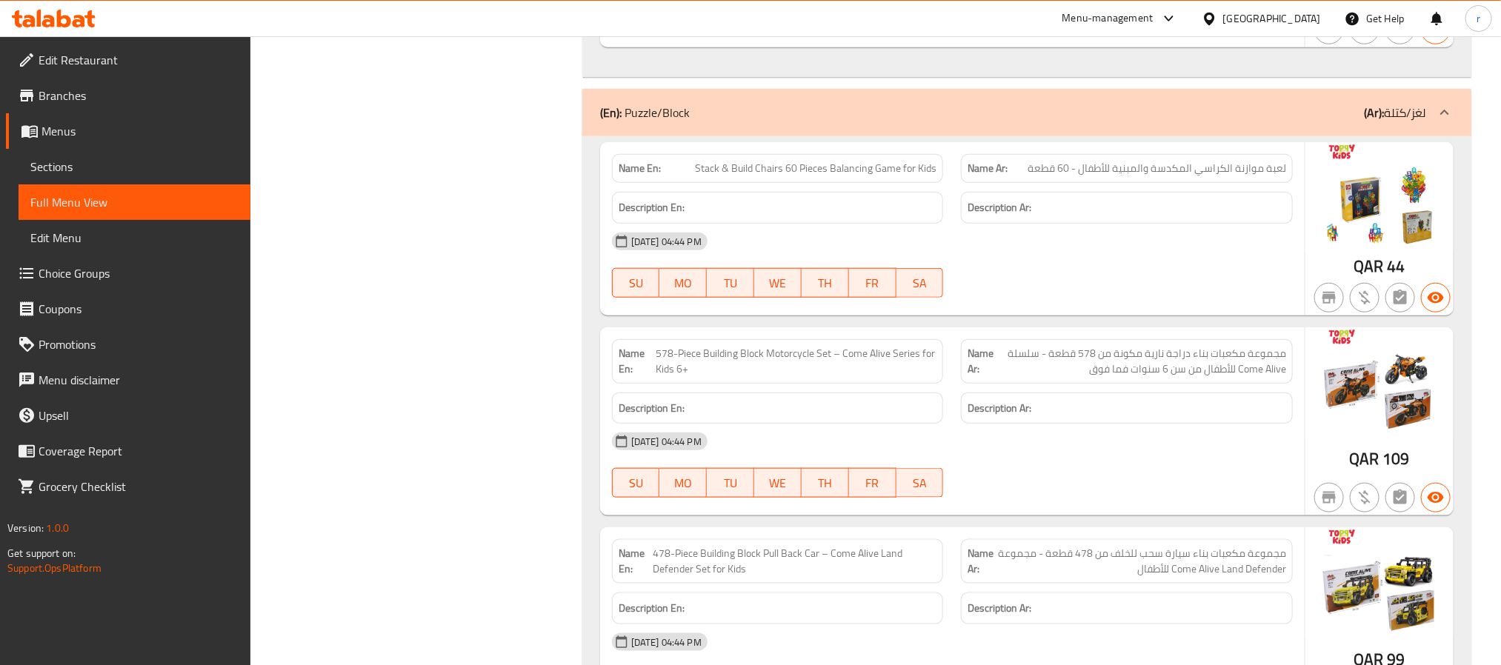
click at [636, 122] on p "(En): Puzzle/Block" at bounding box center [645, 113] width 90 height 18
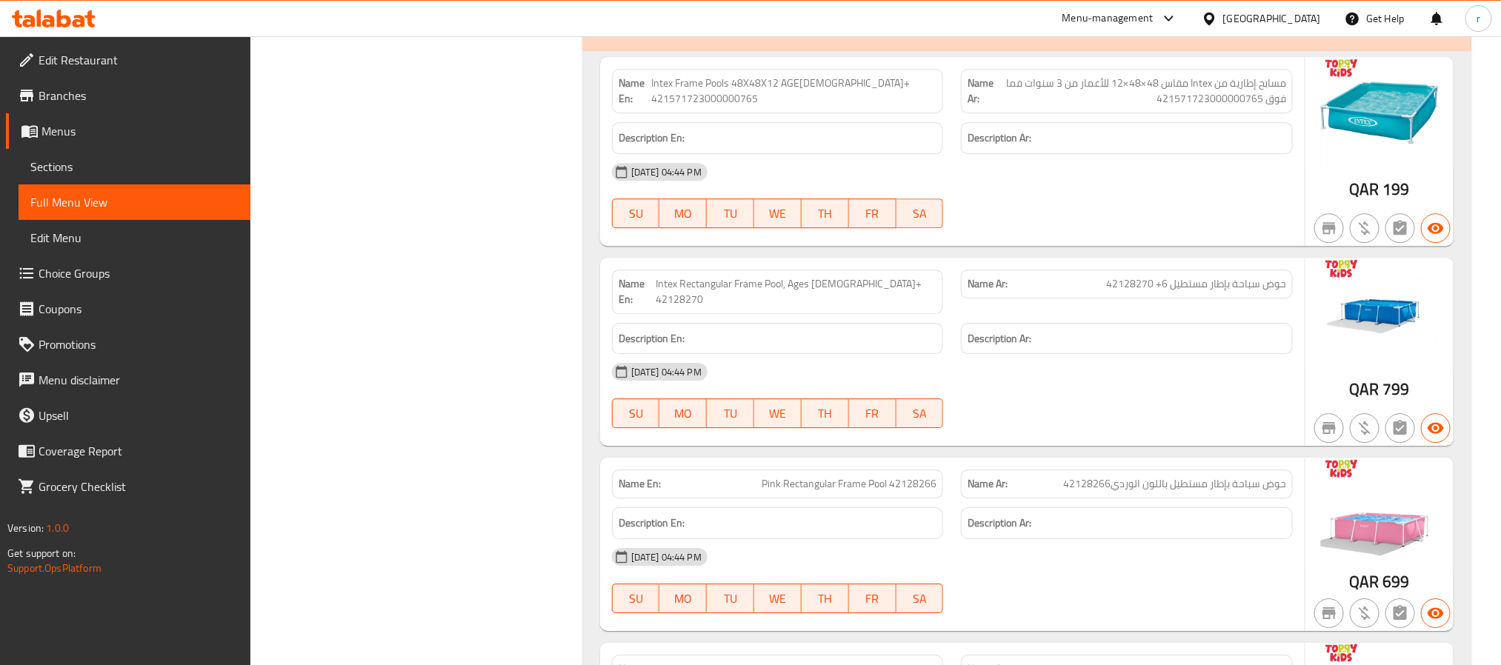
scroll to position [47290, 0]
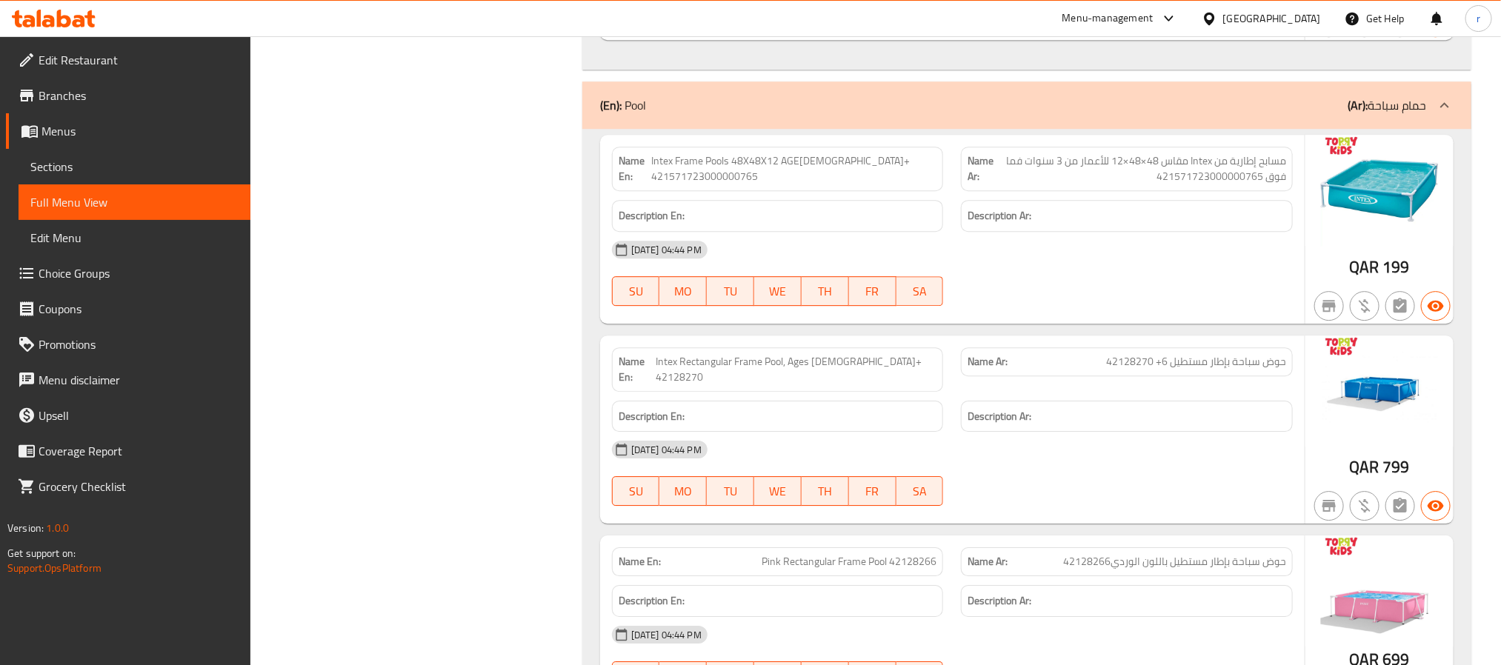
click at [663, 114] on div "(En): Pool (Ar): حمام سباحة" at bounding box center [1013, 105] width 827 height 18
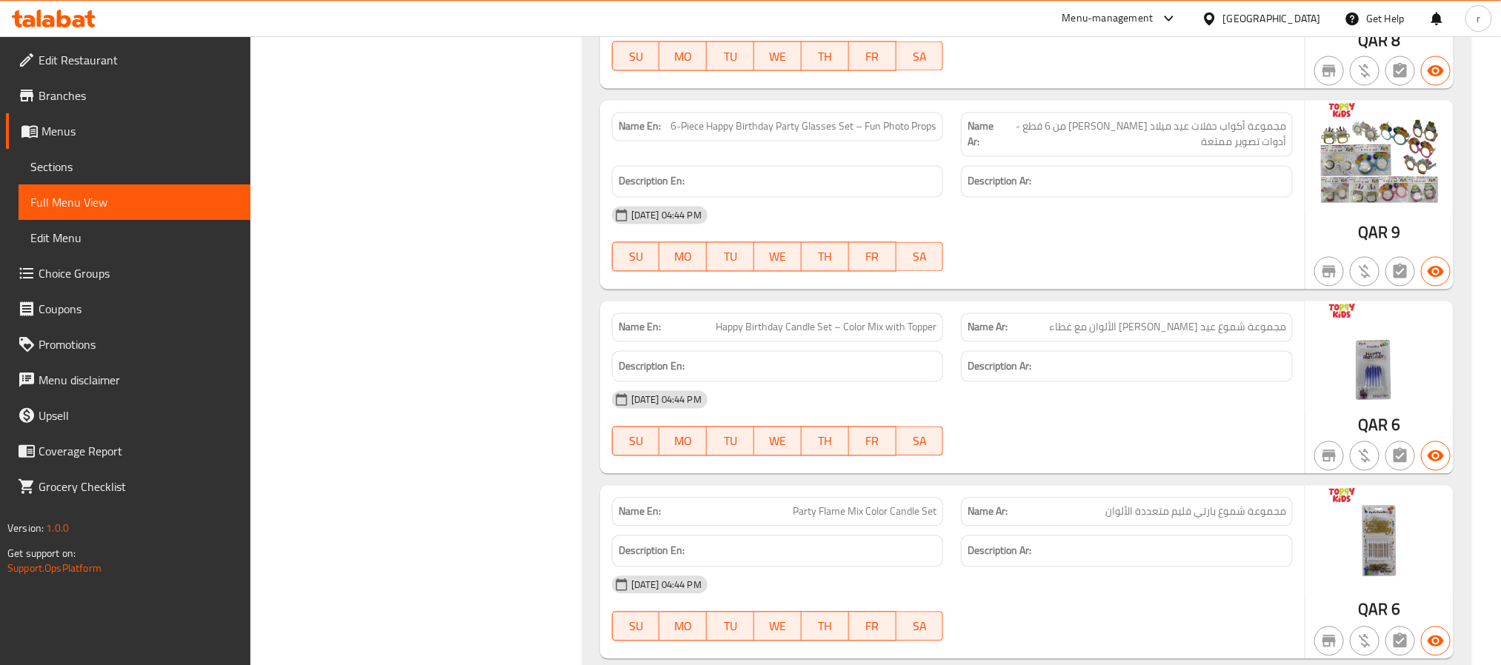
scroll to position [45845, 0]
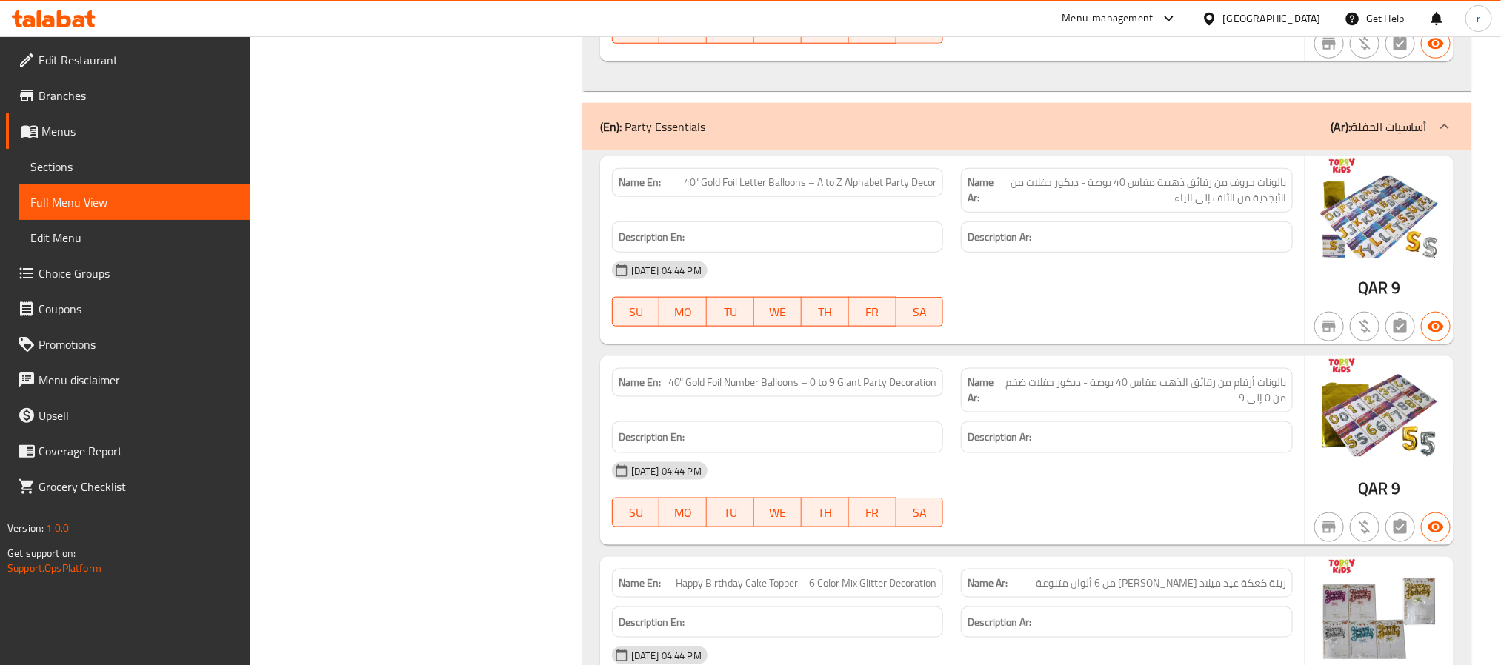
click at [758, 136] on div "(En): Party Essentials (Ar): أساسيات الحفلة" at bounding box center [1013, 127] width 827 height 18
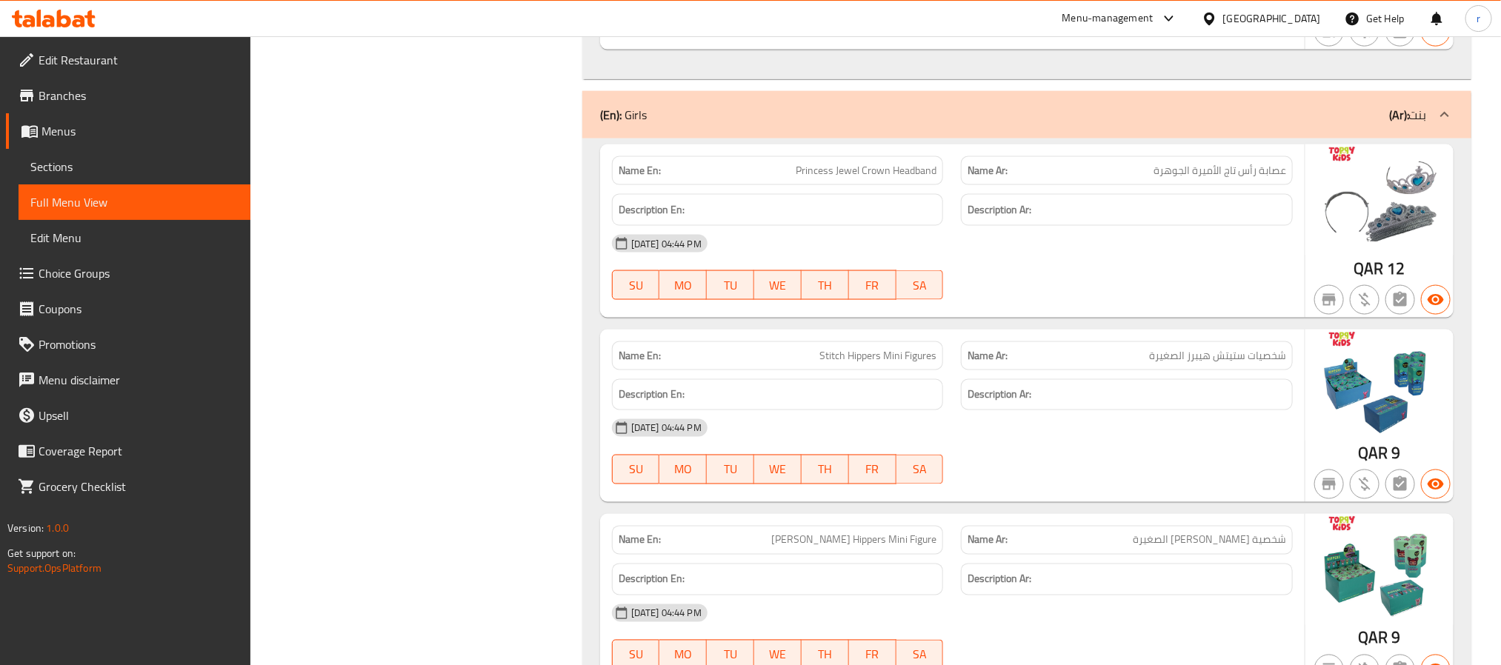
scroll to position [37176, 0]
click at [683, 122] on div "(En): Girls (Ar): بنت" at bounding box center [1013, 113] width 827 height 18
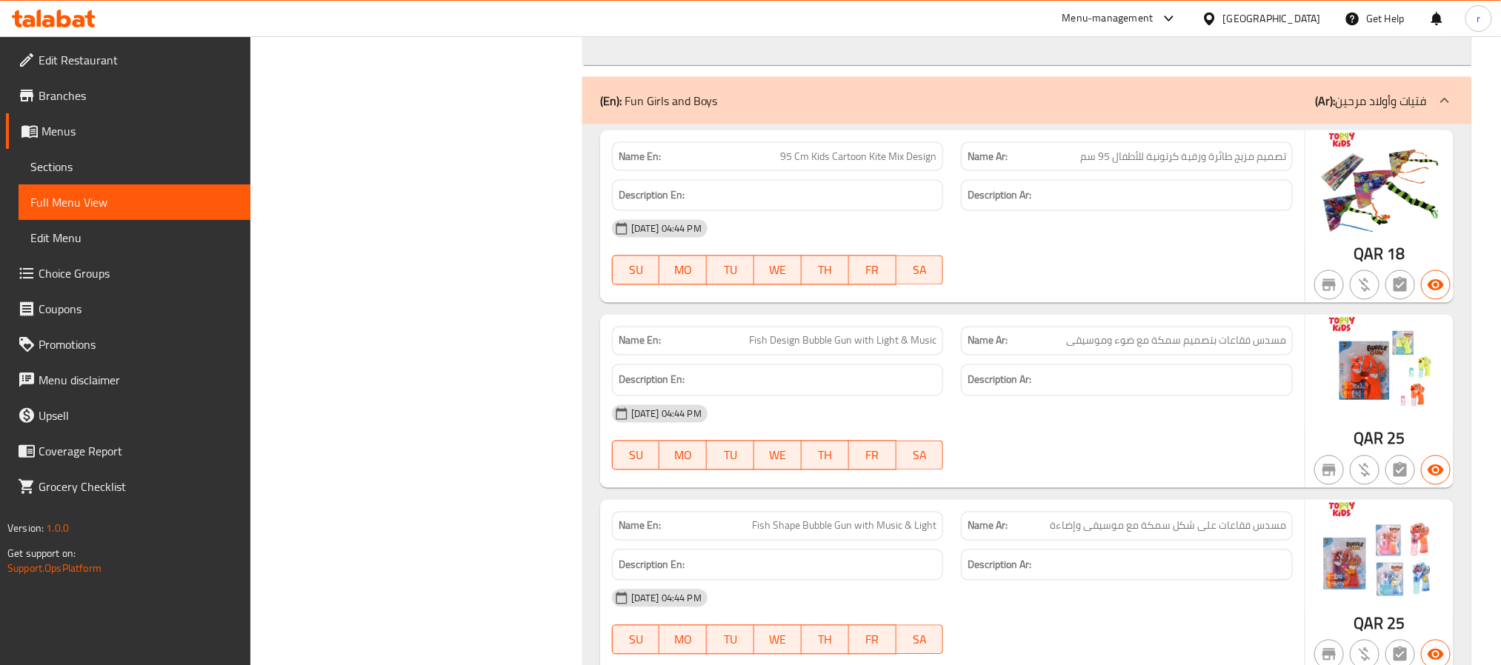
scroll to position [31286, 0]
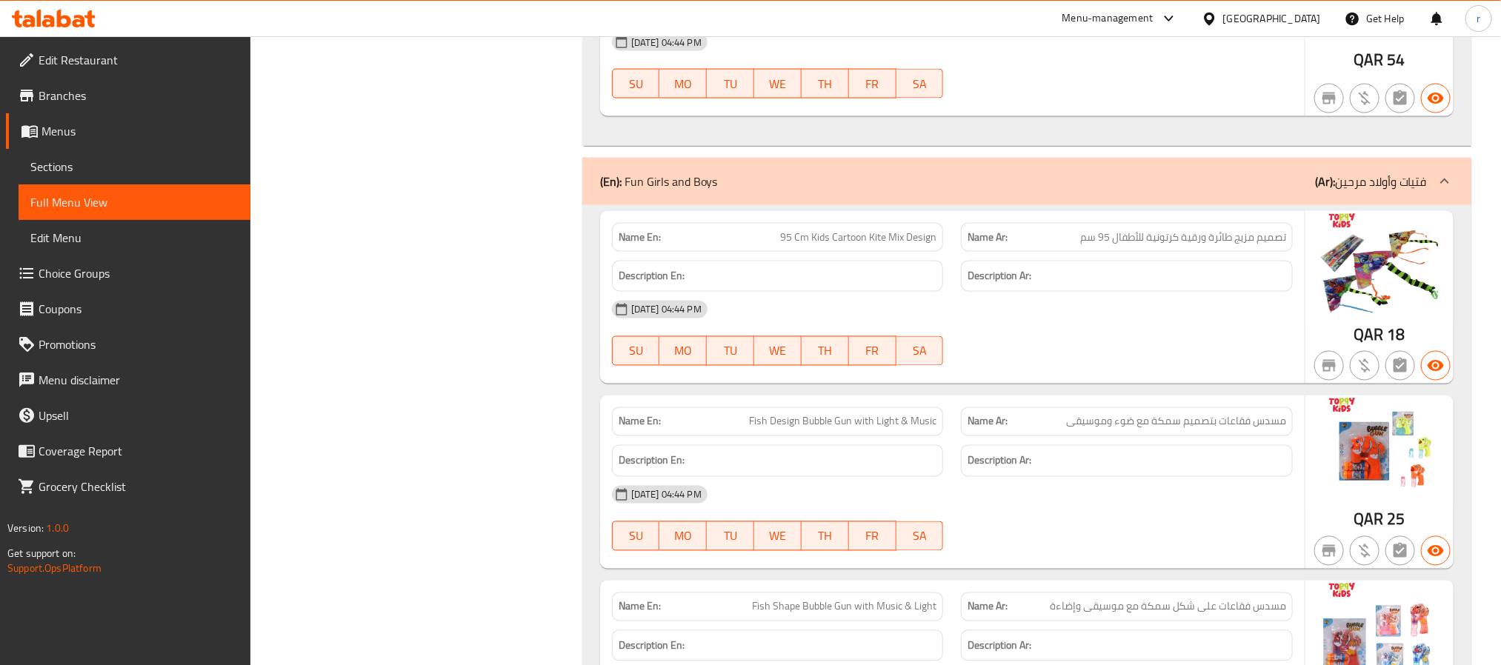
click at [663, 190] on p "(En): Fun Girls and Boys" at bounding box center [659, 182] width 118 height 18
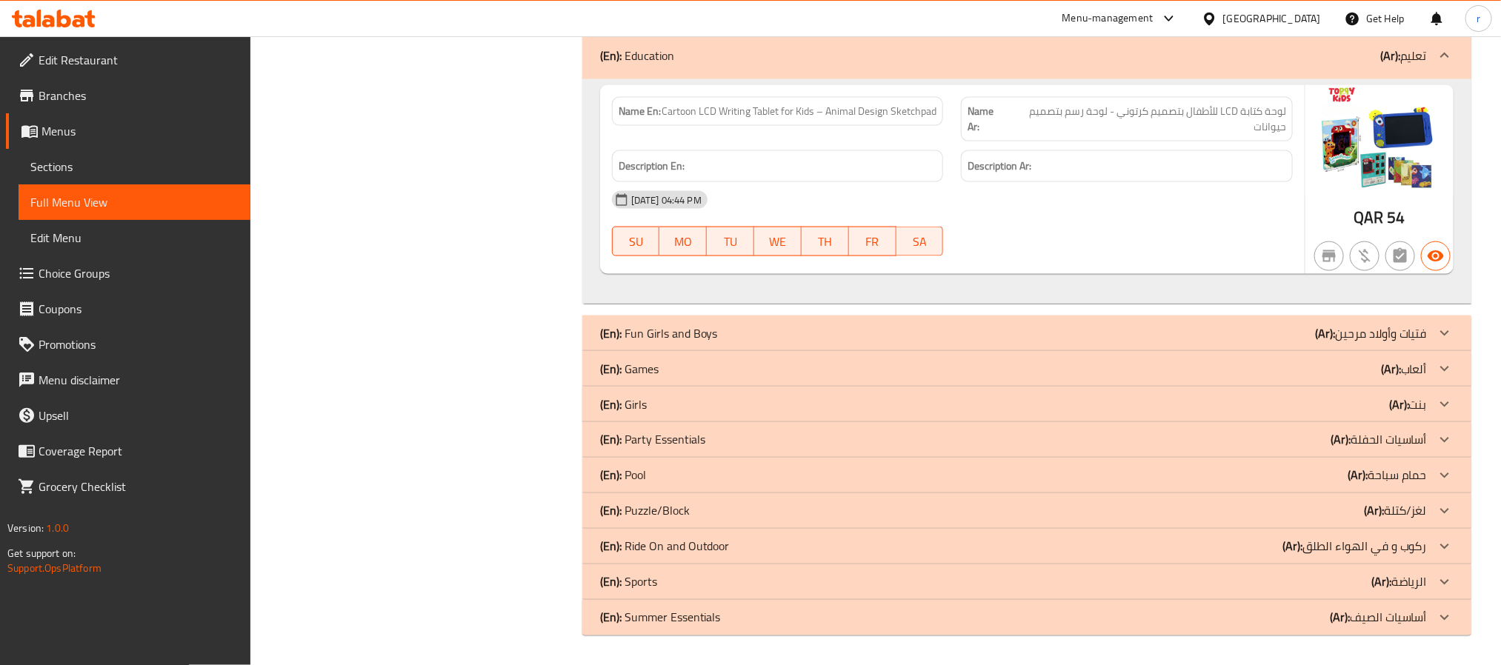
scroll to position [31175, 0]
click at [669, 64] on p "(En): Education" at bounding box center [637, 56] width 74 height 18
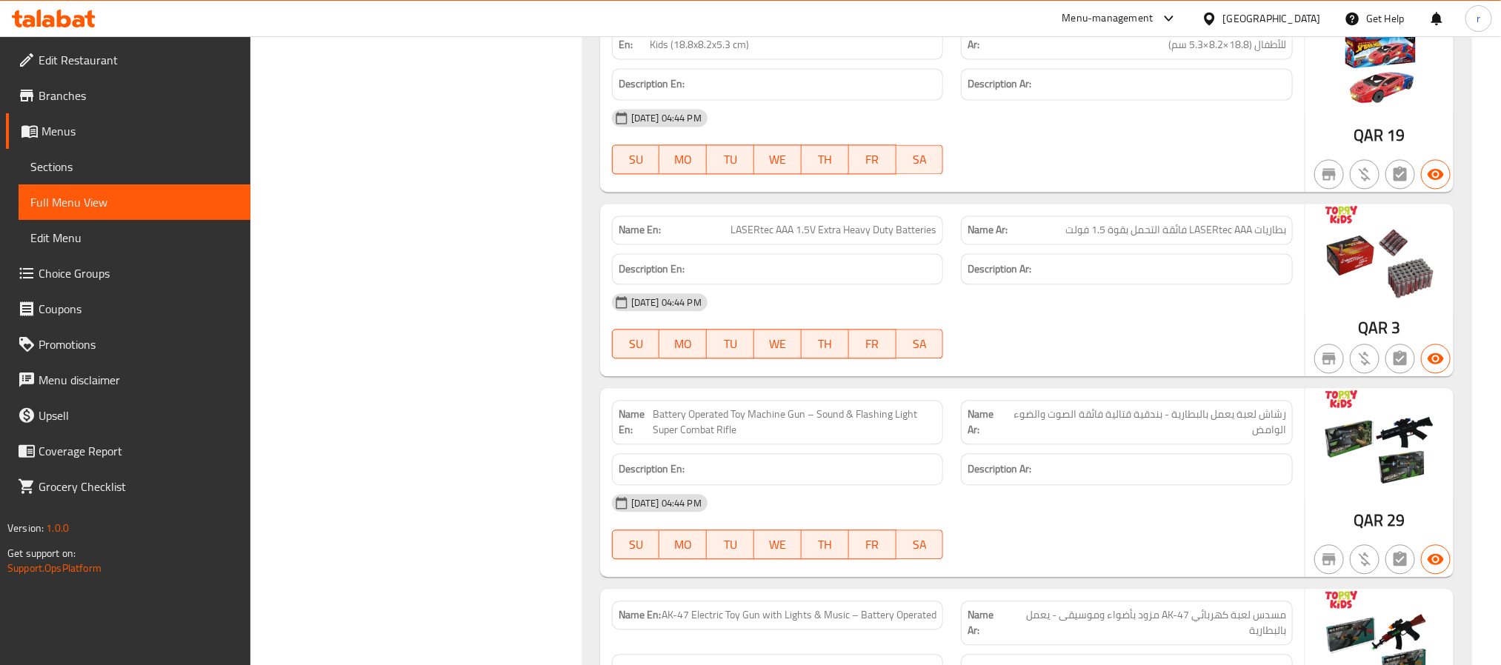
scroll to position [25507, 0]
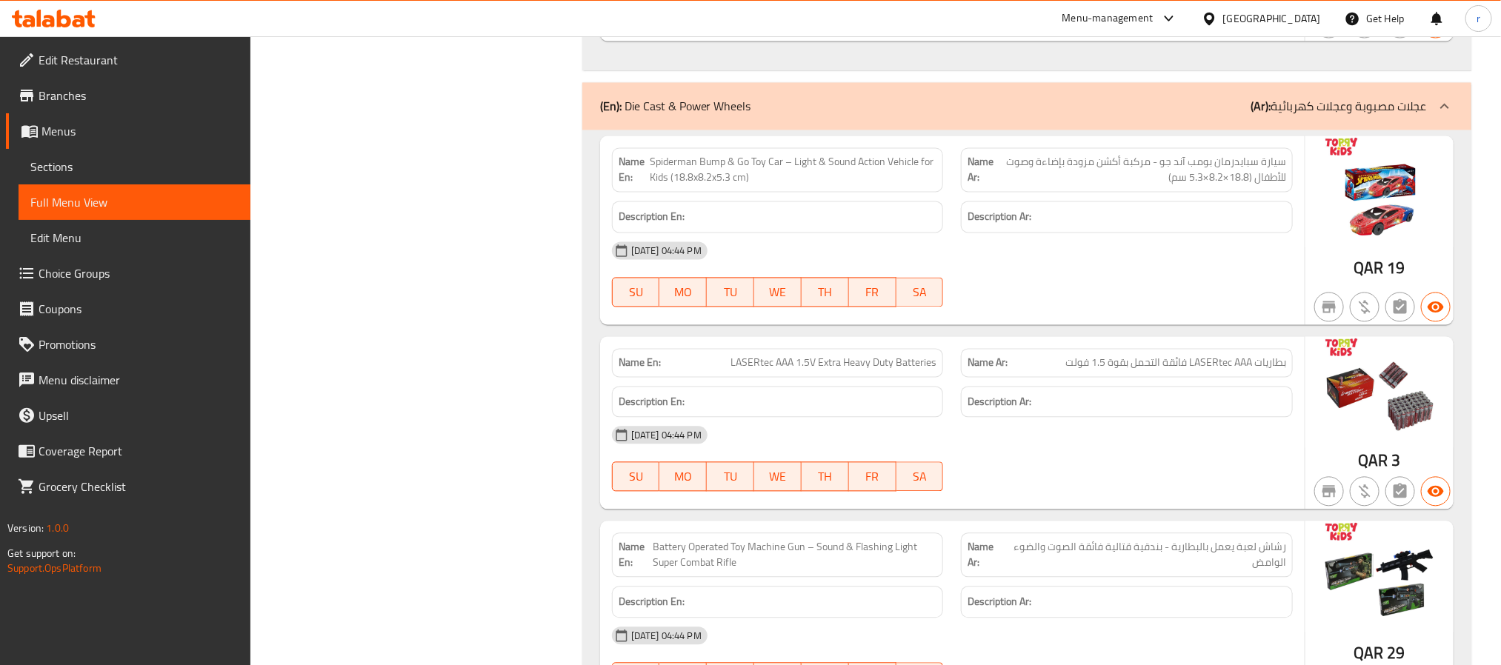
click at [647, 116] on p "(En): Die Cast & Power Wheels" at bounding box center [675, 107] width 151 height 18
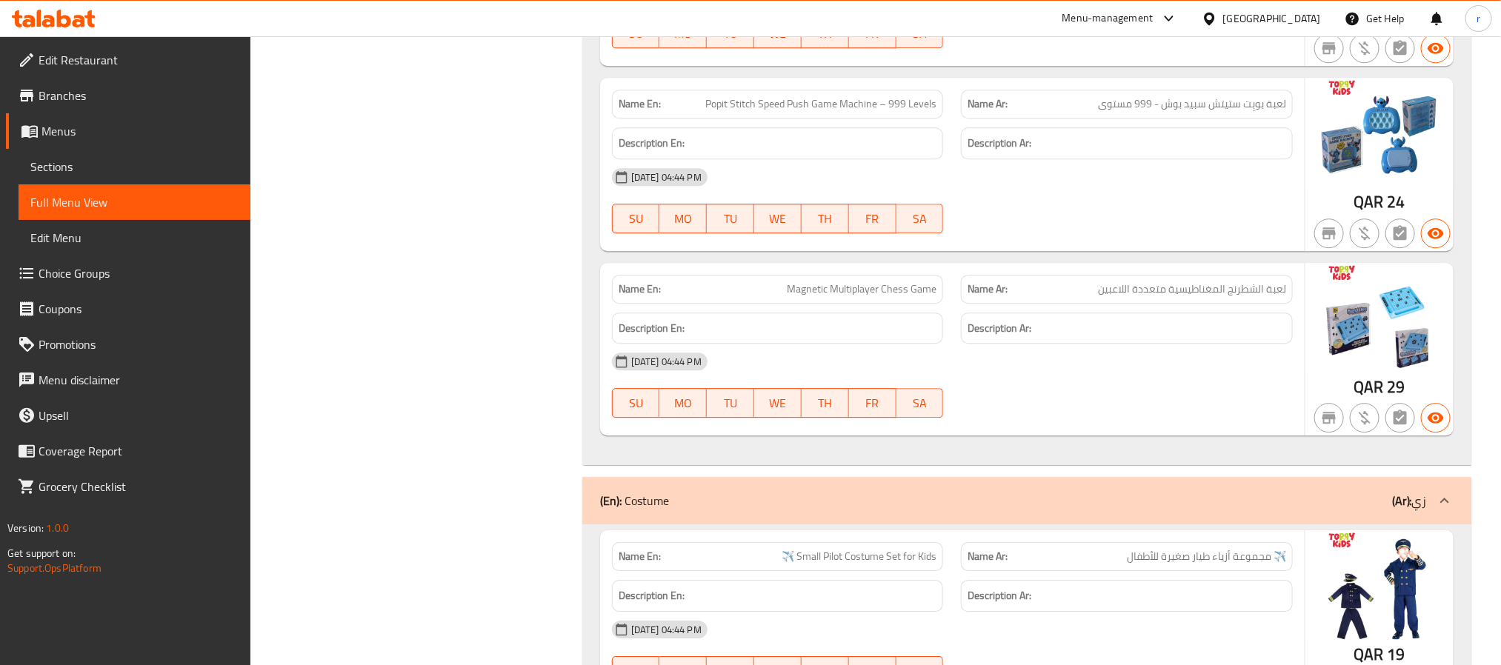
scroll to position [17283, 0]
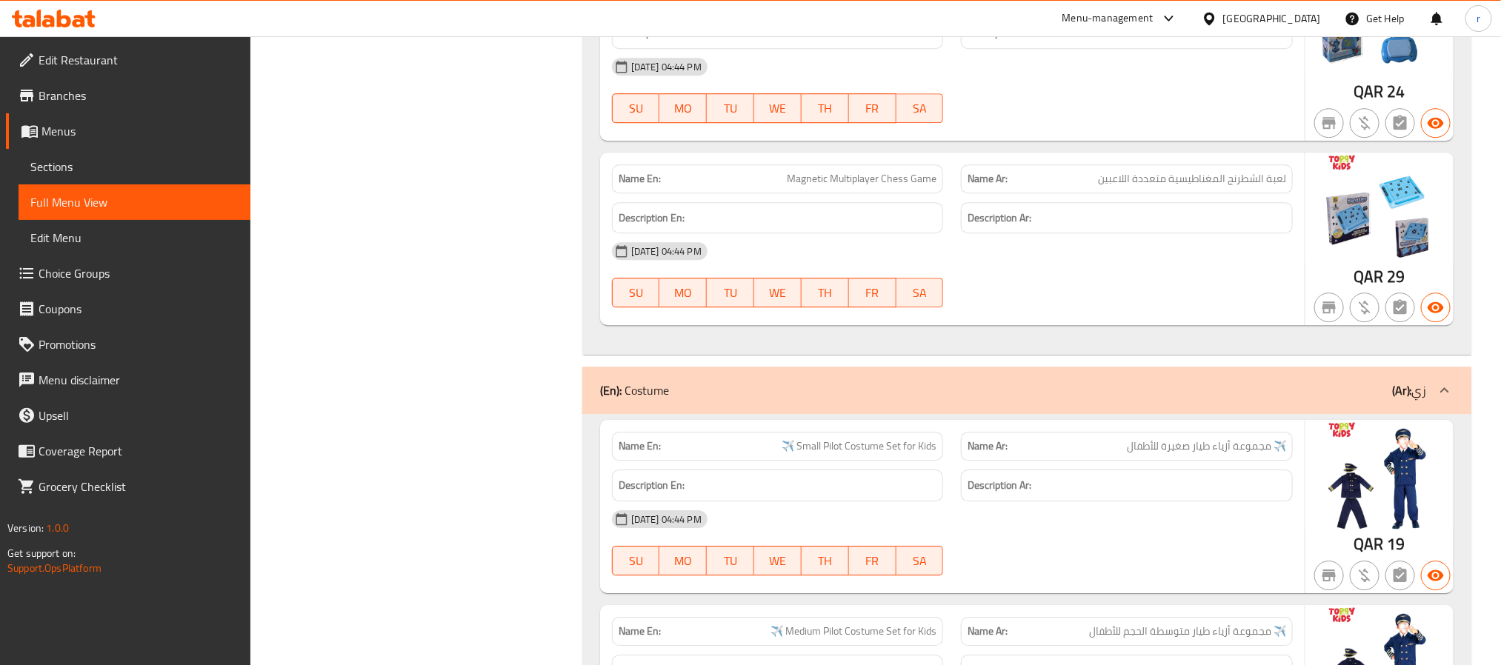
click at [625, 399] on p "(En): Costume" at bounding box center [634, 391] width 69 height 18
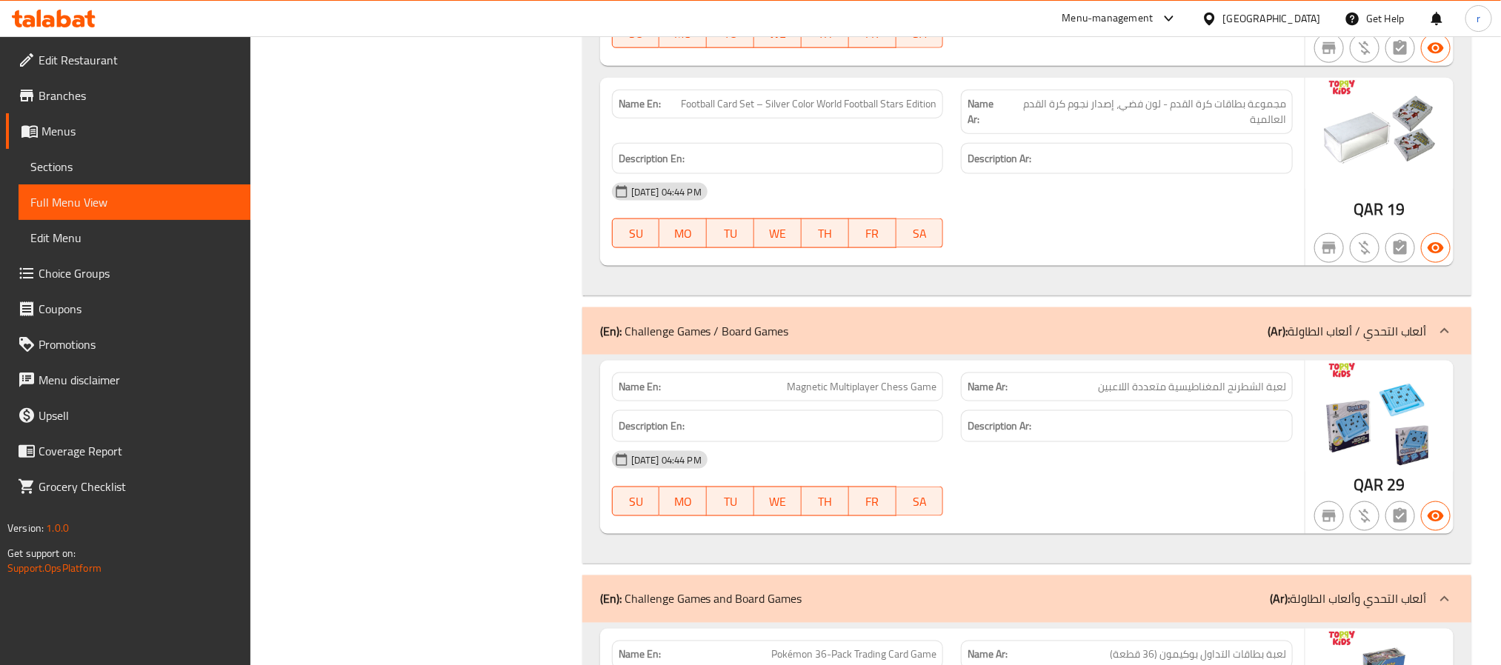
scroll to position [13172, 0]
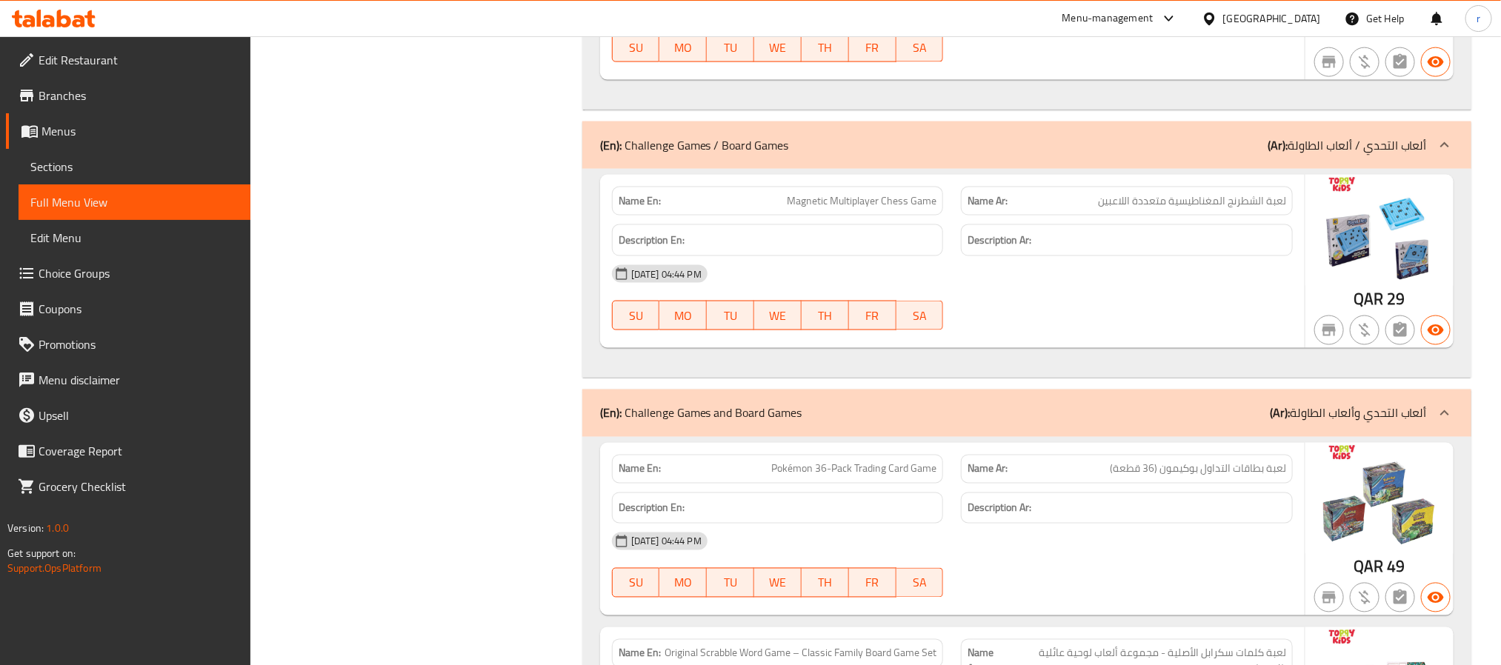
click at [662, 422] on p "(En): Challenge Games and Board Games" at bounding box center [701, 414] width 202 height 18
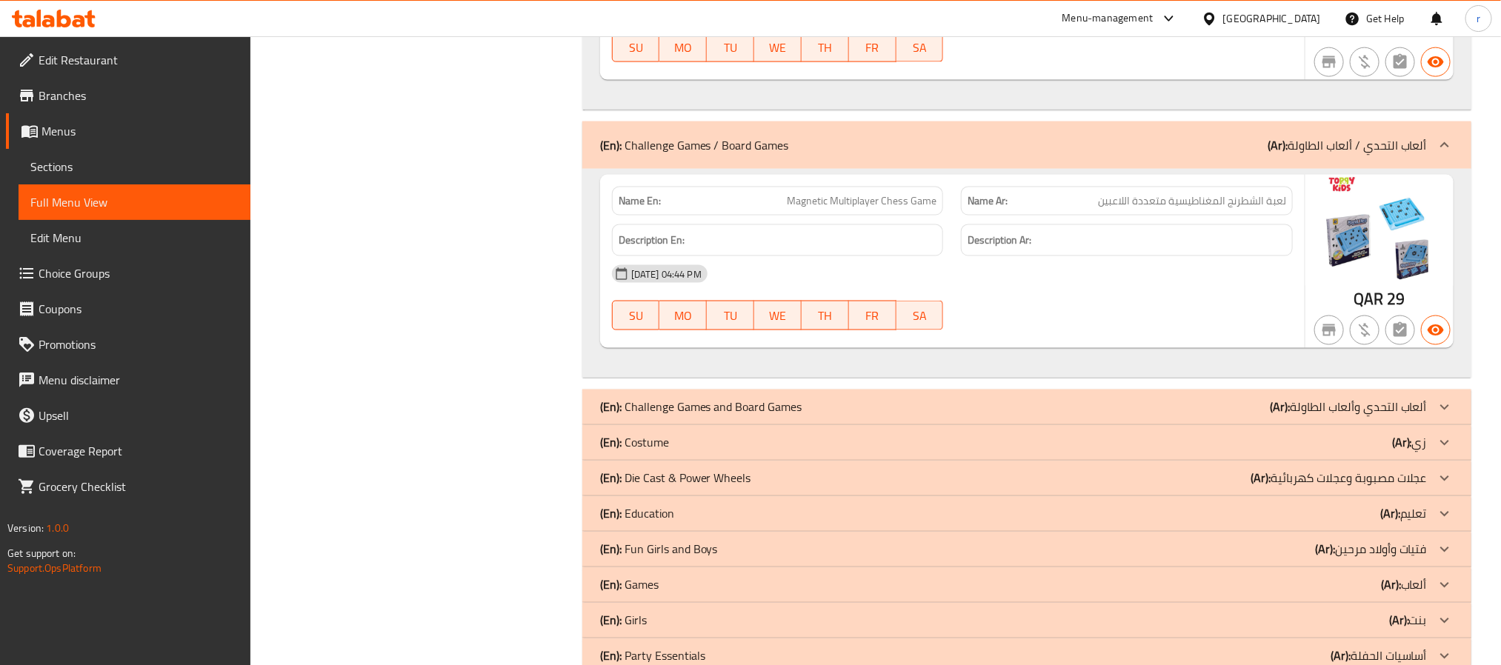
click at [645, 154] on p "(En): Challenge Games / Board Games" at bounding box center [694, 145] width 189 height 18
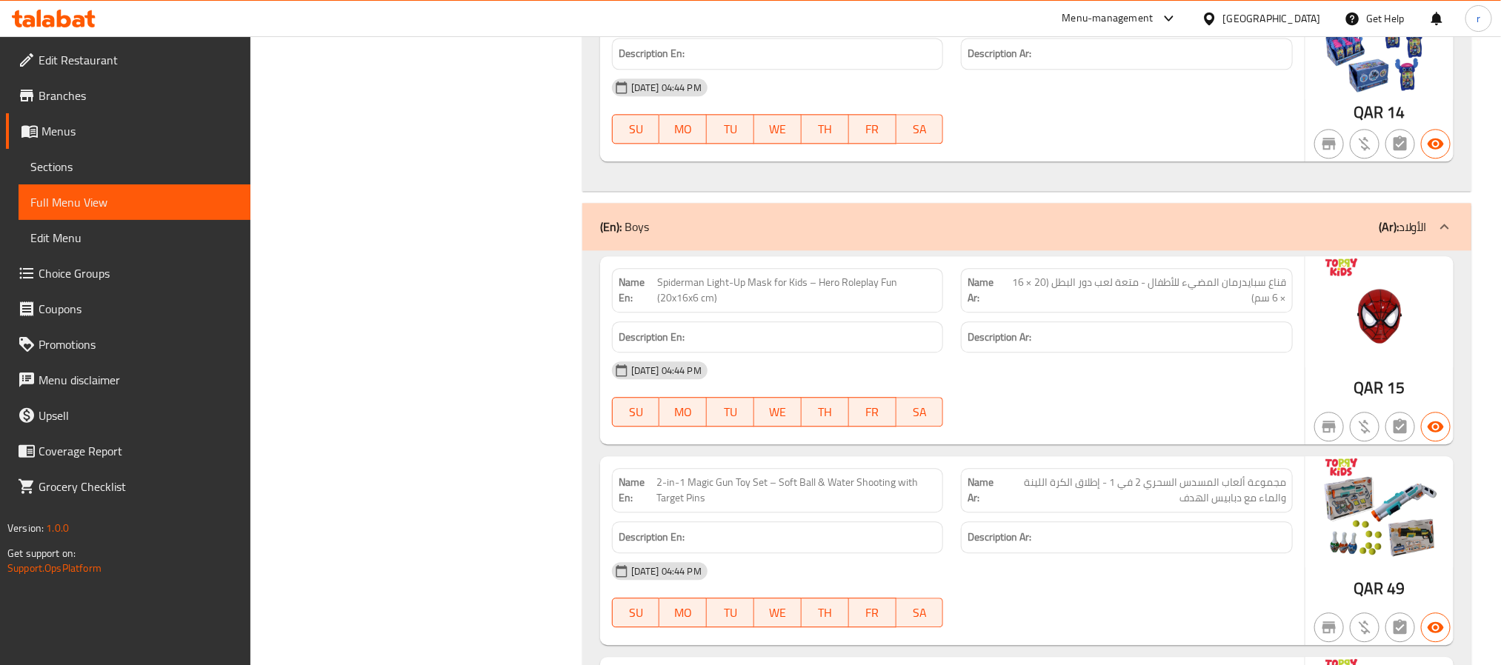
scroll to position [10727, 0]
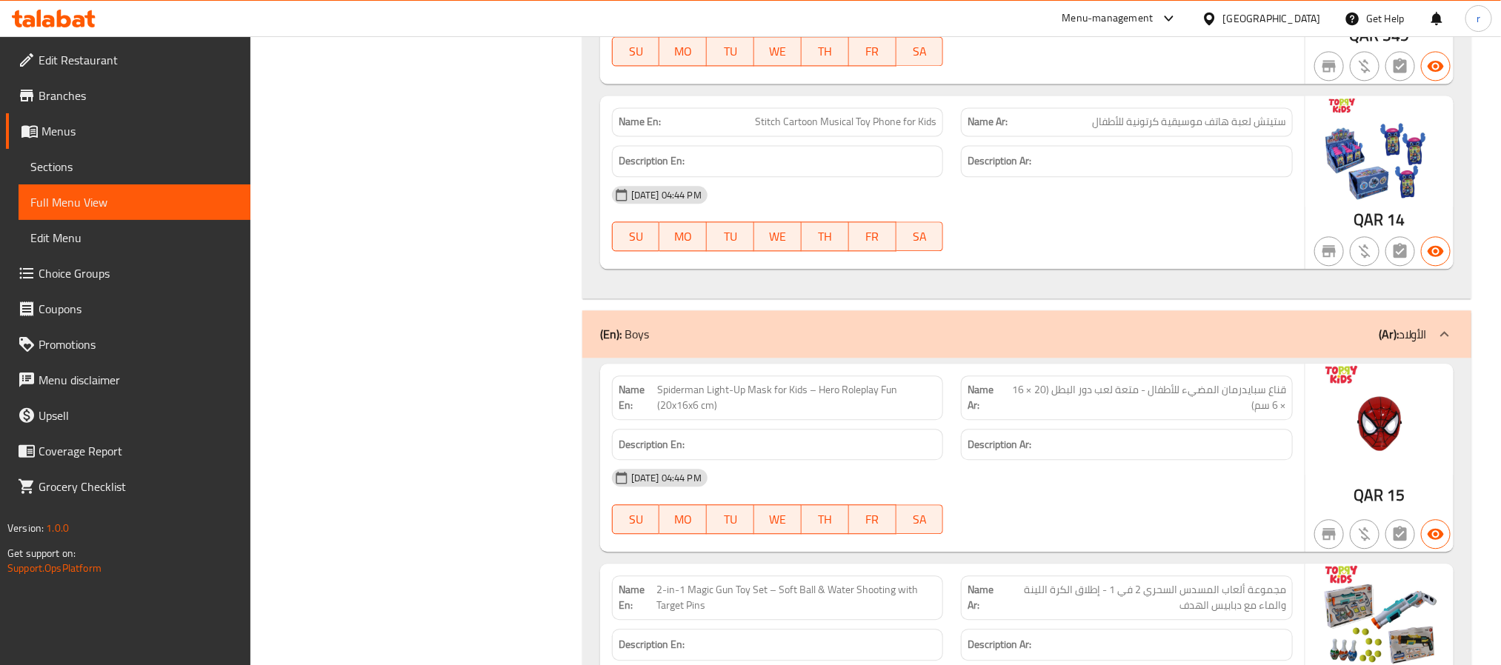
click at [650, 343] on div "(En): Boys (Ar): الأولاد" at bounding box center [1013, 334] width 827 height 18
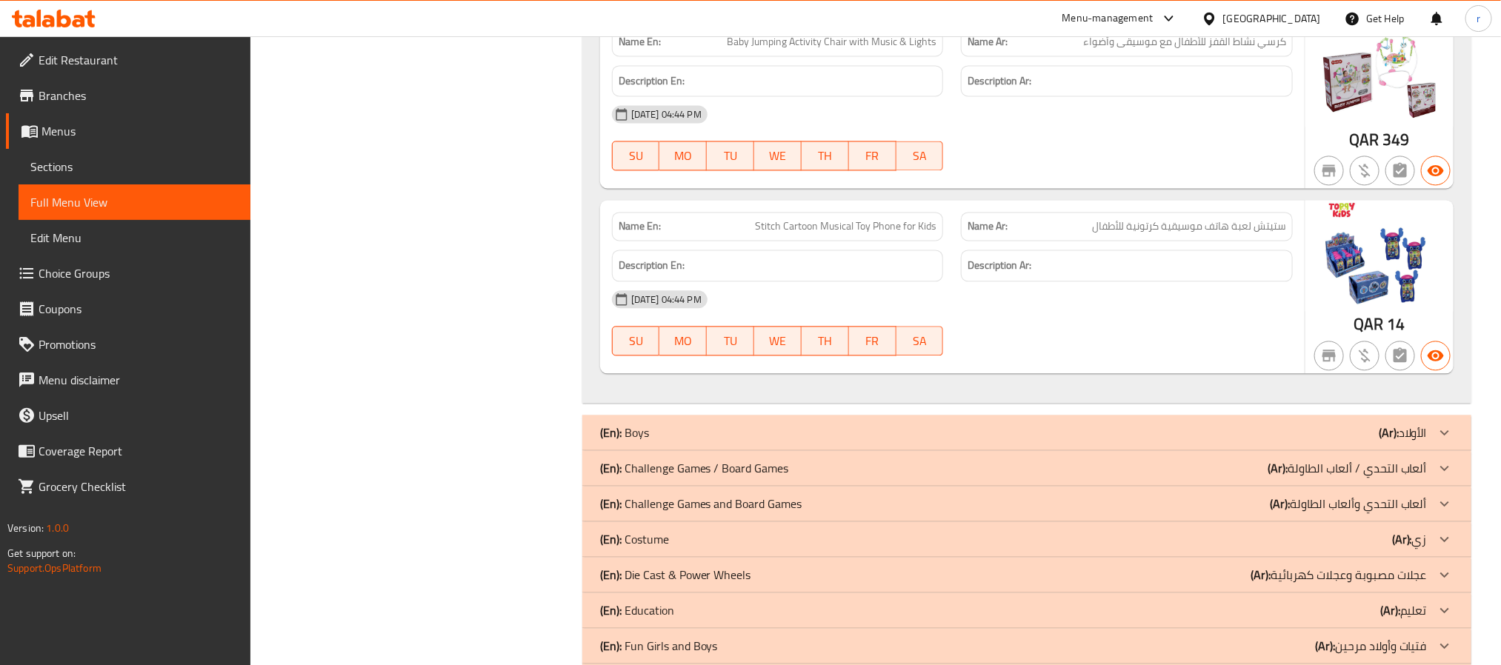
scroll to position [10564, 0]
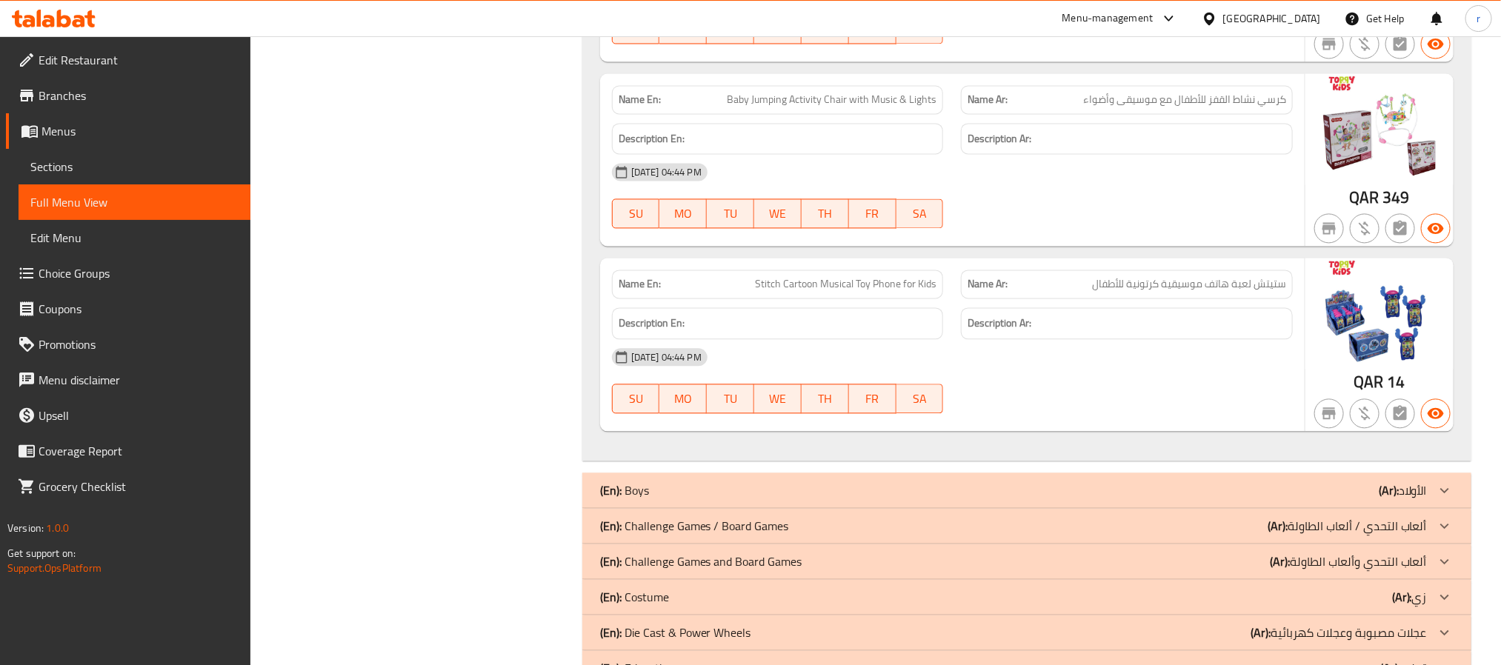
click at [639, 499] on p "(En): Boys" at bounding box center [624, 491] width 49 height 18
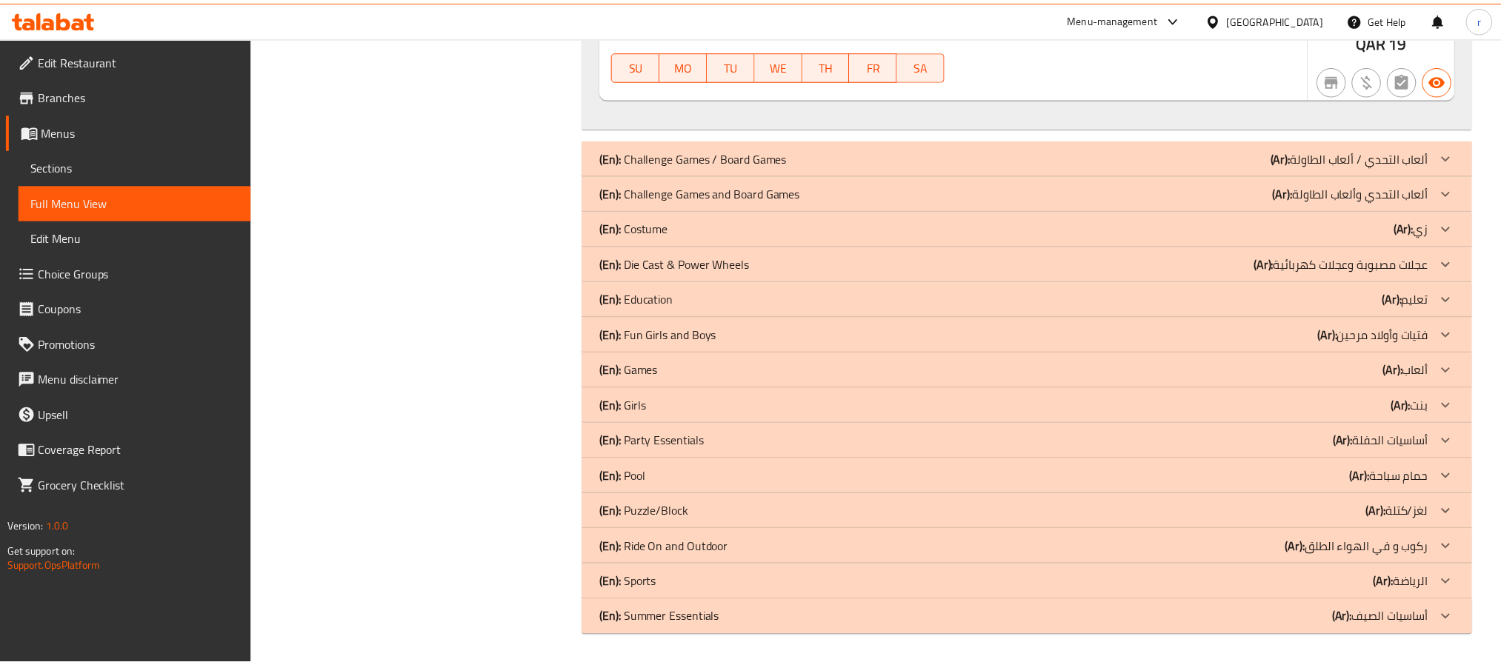
scroll to position [0, 0]
